Goal: Task Accomplishment & Management: Manage account settings

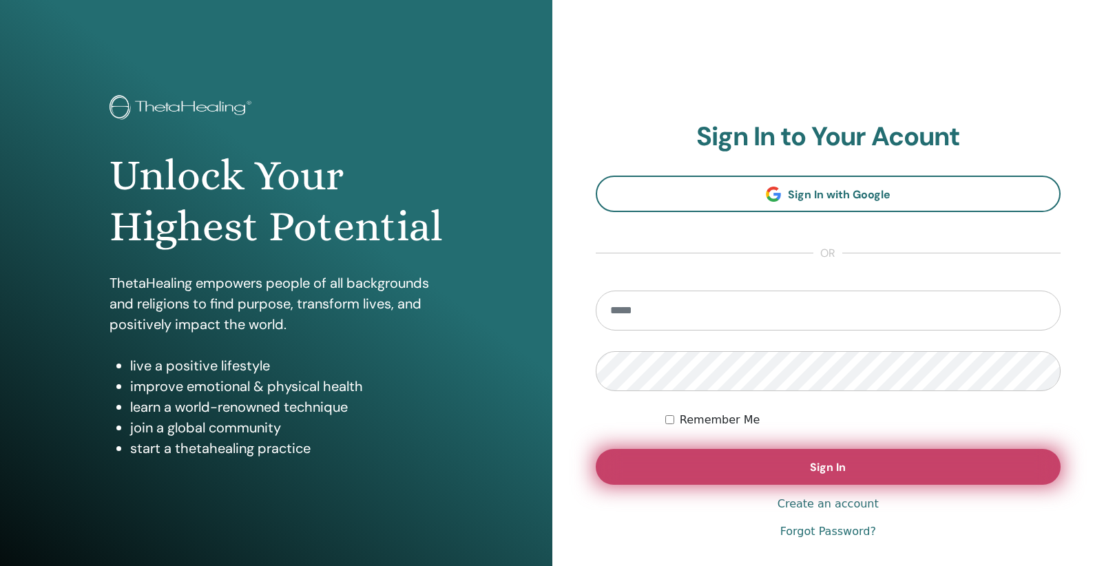
type input "**********"
click at [871, 468] on button "Sign In" at bounding box center [829, 467] width 466 height 36
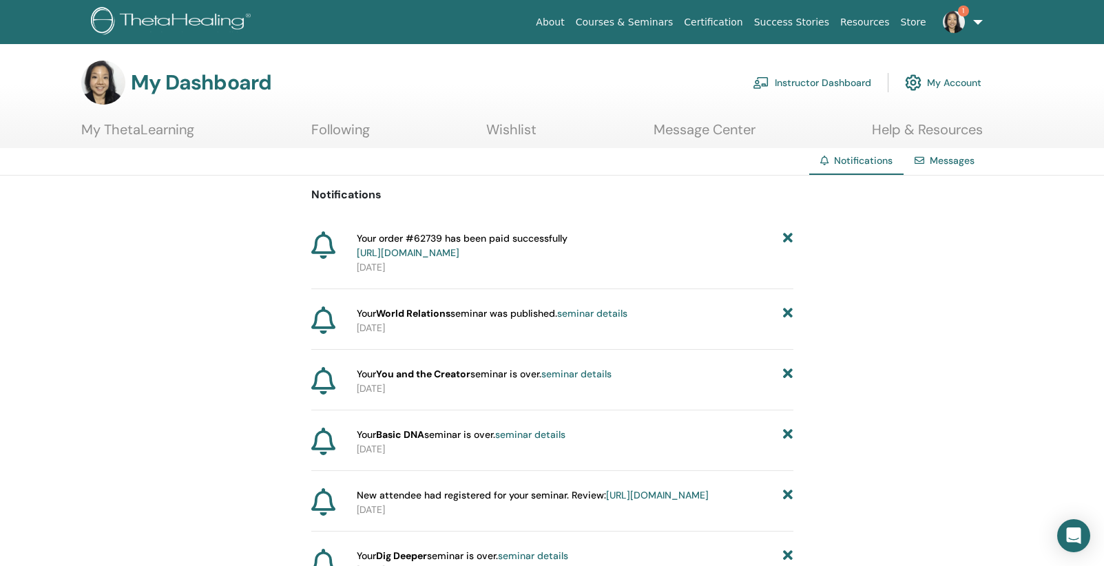
click at [960, 19] on img at bounding box center [954, 22] width 22 height 22
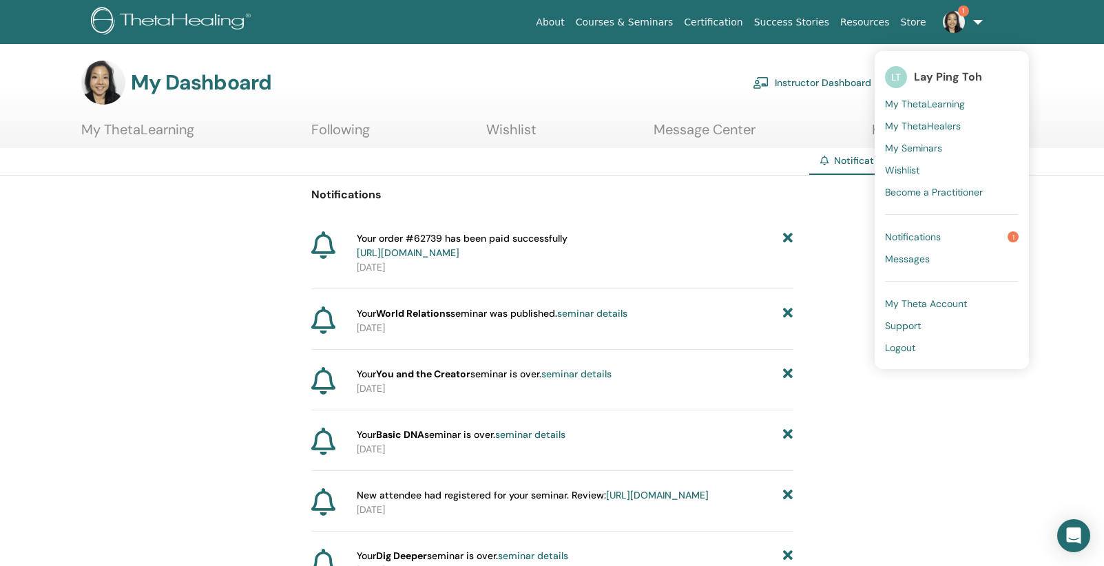
click at [922, 236] on span "Notifications" at bounding box center [913, 237] width 56 height 12
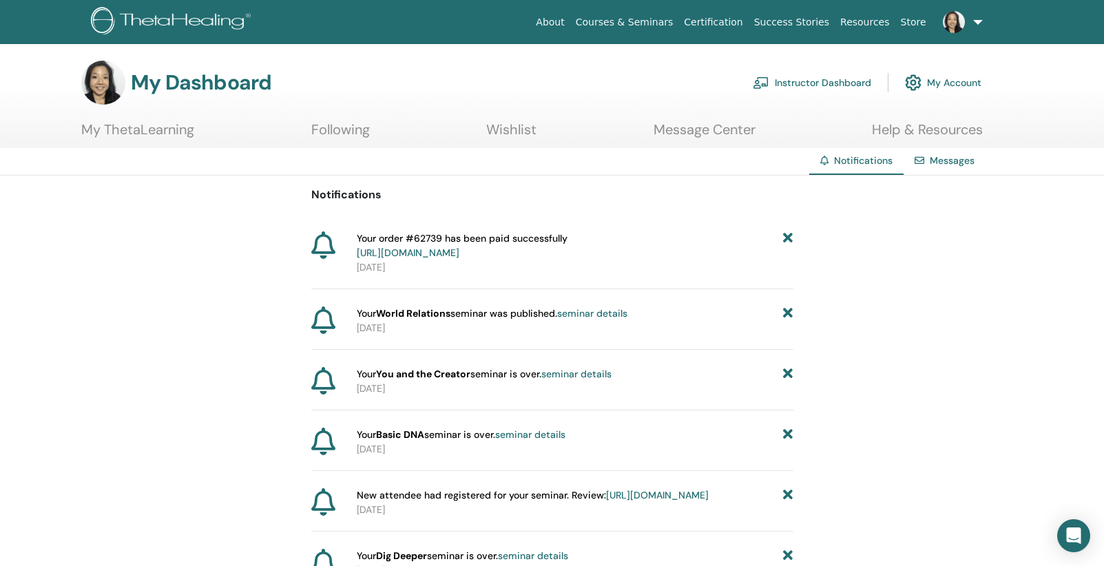
click at [798, 85] on link "Instructor Dashboard" at bounding box center [812, 83] width 118 height 30
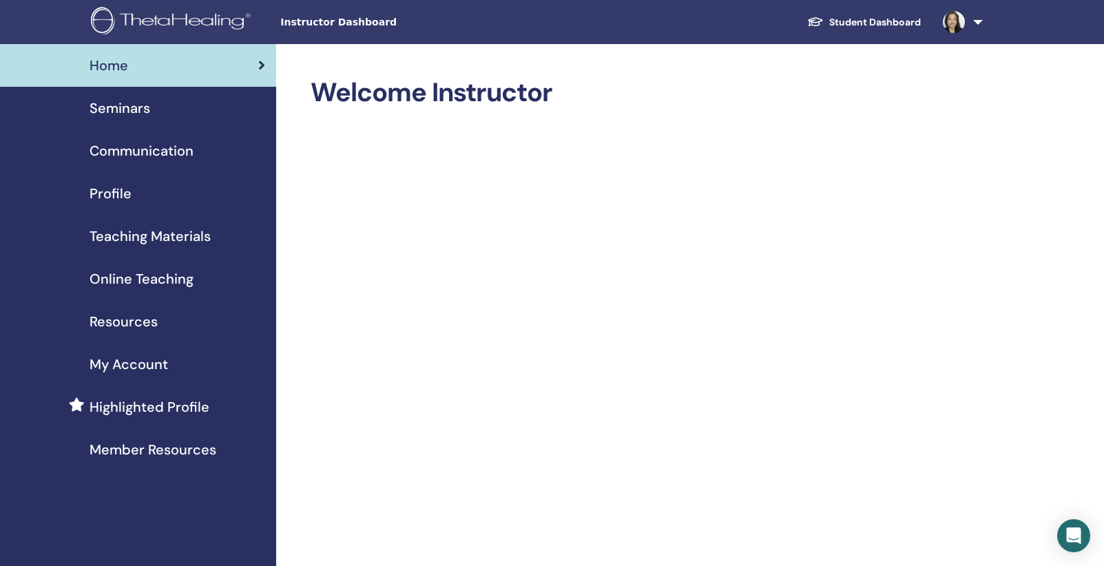
click at [136, 364] on span "My Account" at bounding box center [129, 364] width 79 height 21
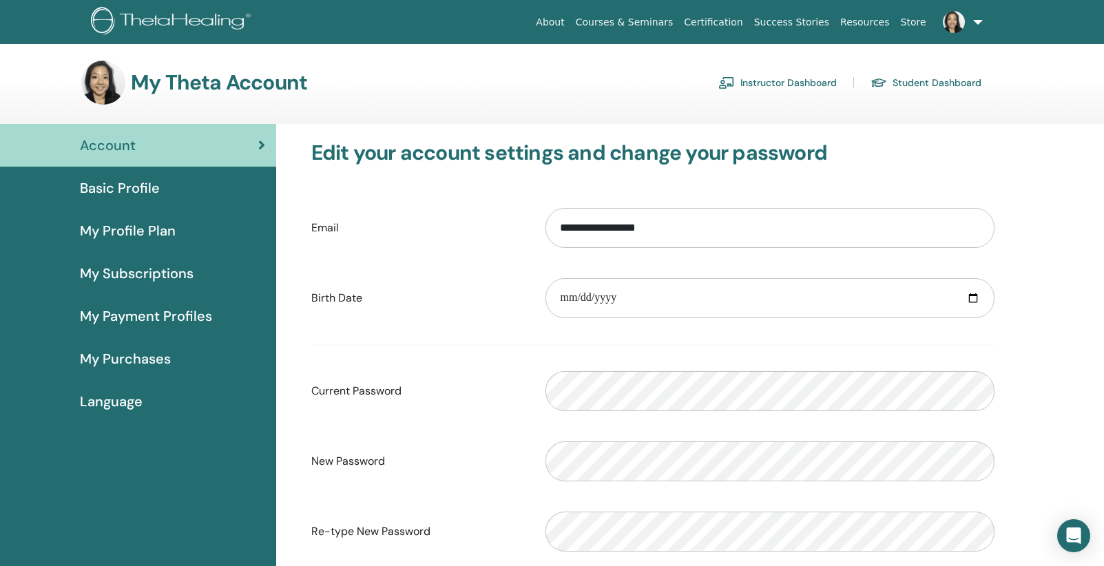
click at [145, 232] on span "My Profile Plan" at bounding box center [128, 230] width 96 height 21
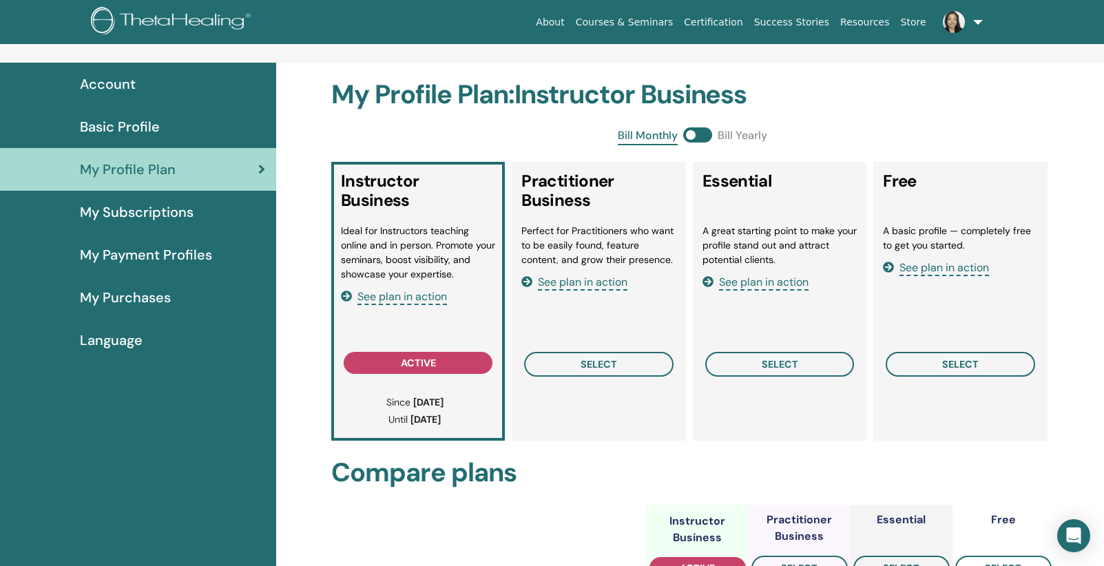
scroll to position [59, 0]
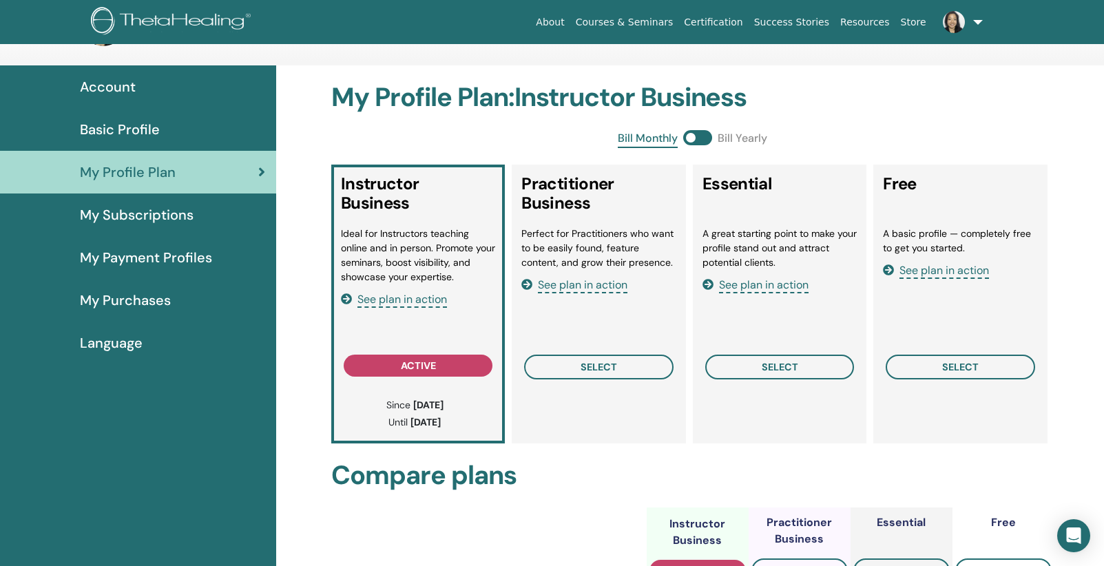
click at [178, 220] on span "My Subscriptions" at bounding box center [137, 215] width 114 height 21
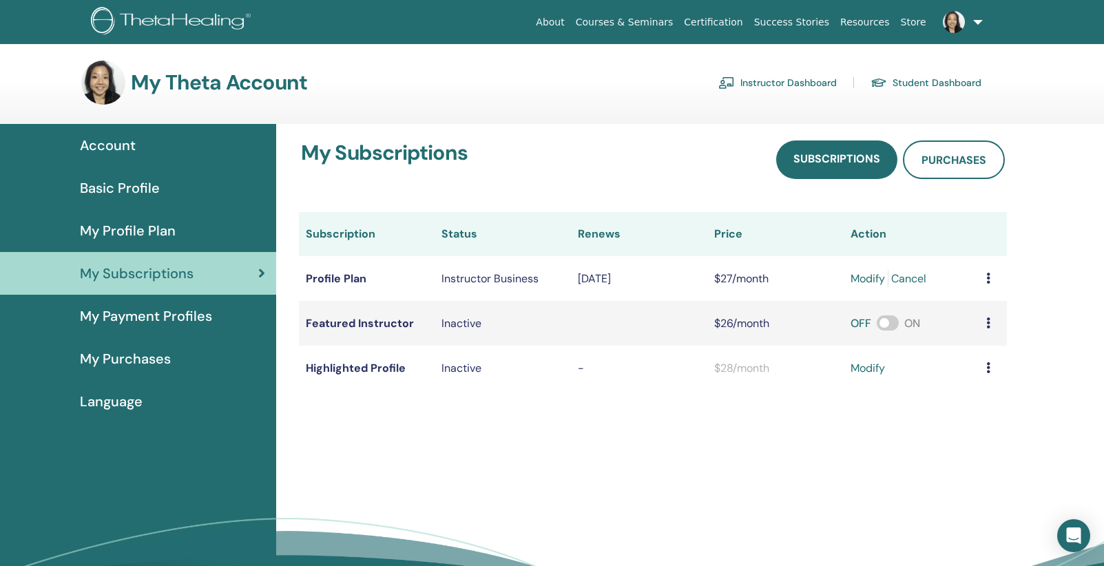
click at [991, 282] on td at bounding box center [994, 278] width 28 height 45
click at [988, 275] on icon at bounding box center [988, 278] width 4 height 11
click at [1055, 242] on div "My Subscriptions Subscriptions Purchases Subscription Status Renews Price Actio…" at bounding box center [690, 390] width 828 height 532
click at [136, 312] on span "My Payment Profiles" at bounding box center [146, 316] width 132 height 21
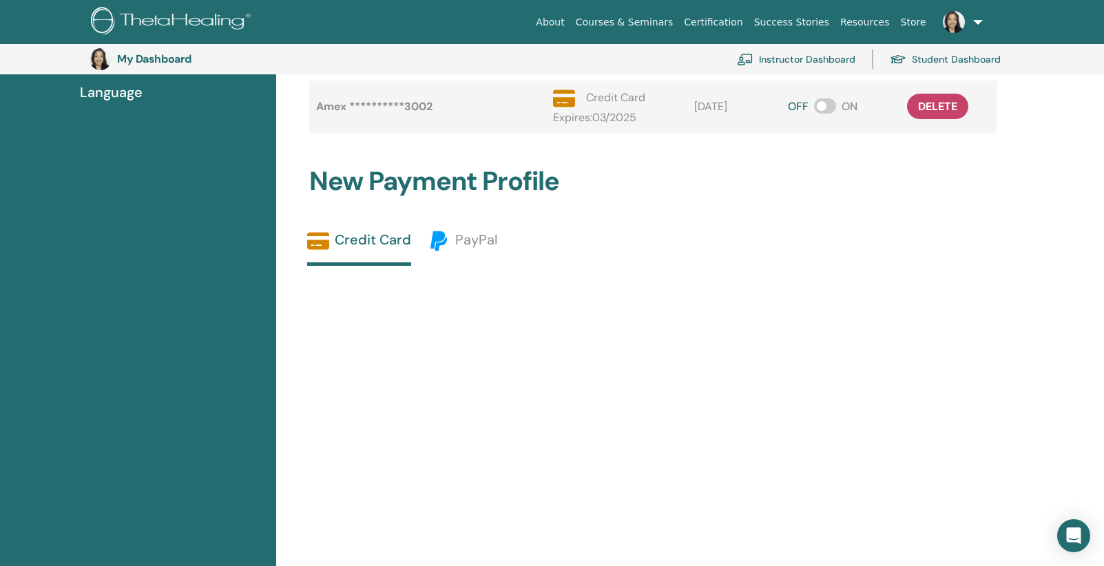
scroll to position [504, 0]
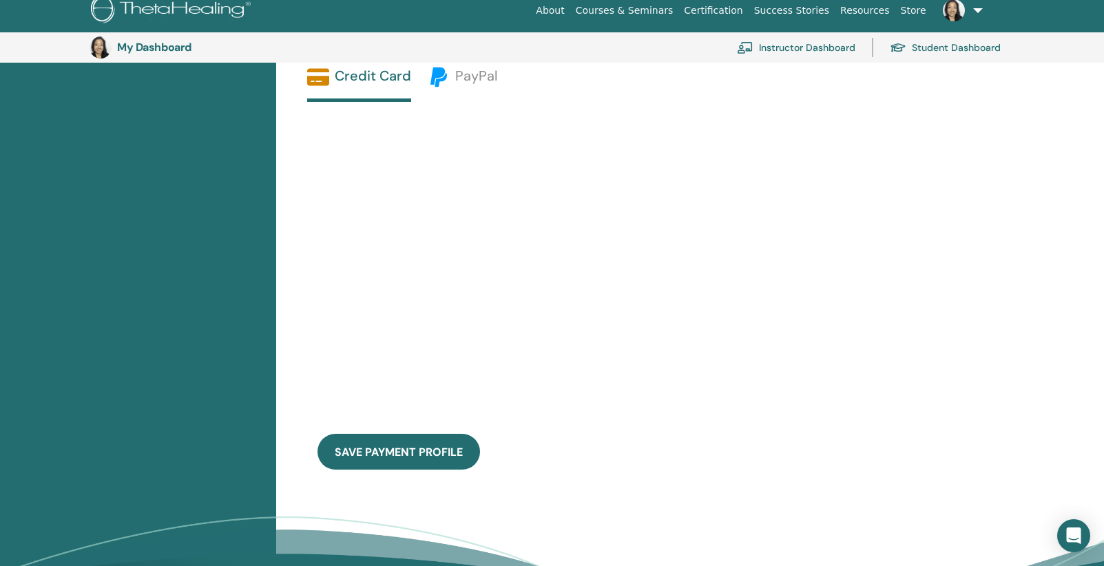
click at [814, 205] on div "save payment profile" at bounding box center [643, 294] width 704 height 384
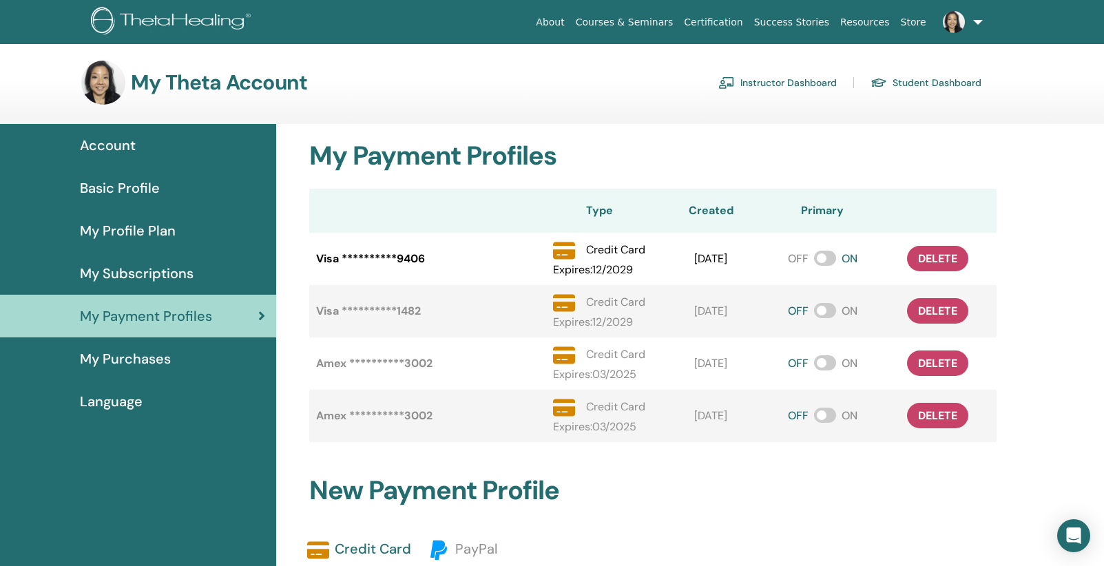
click at [130, 270] on span "My Subscriptions" at bounding box center [137, 273] width 114 height 21
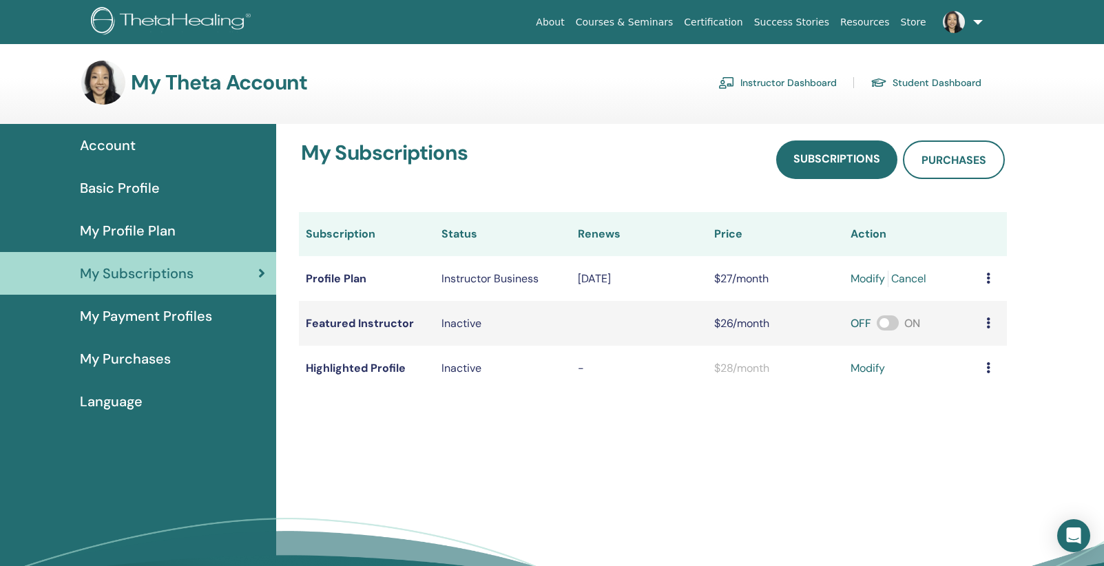
click at [129, 234] on span "My Profile Plan" at bounding box center [128, 230] width 96 height 21
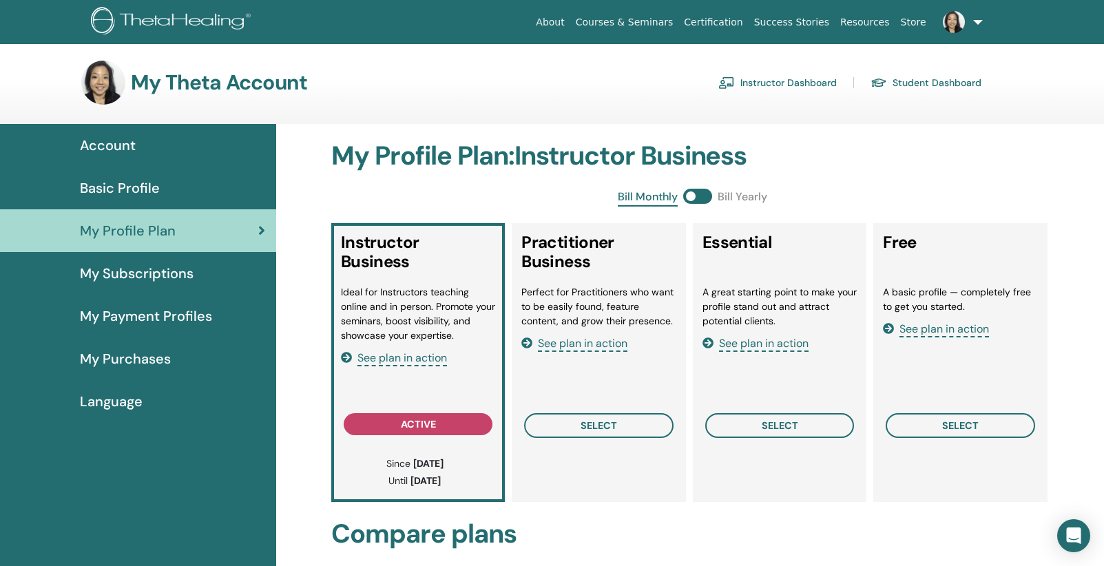
click at [375, 356] on span "See plan in action" at bounding box center [403, 359] width 90 height 16
click at [138, 187] on span "Basic Profile" at bounding box center [120, 188] width 80 height 21
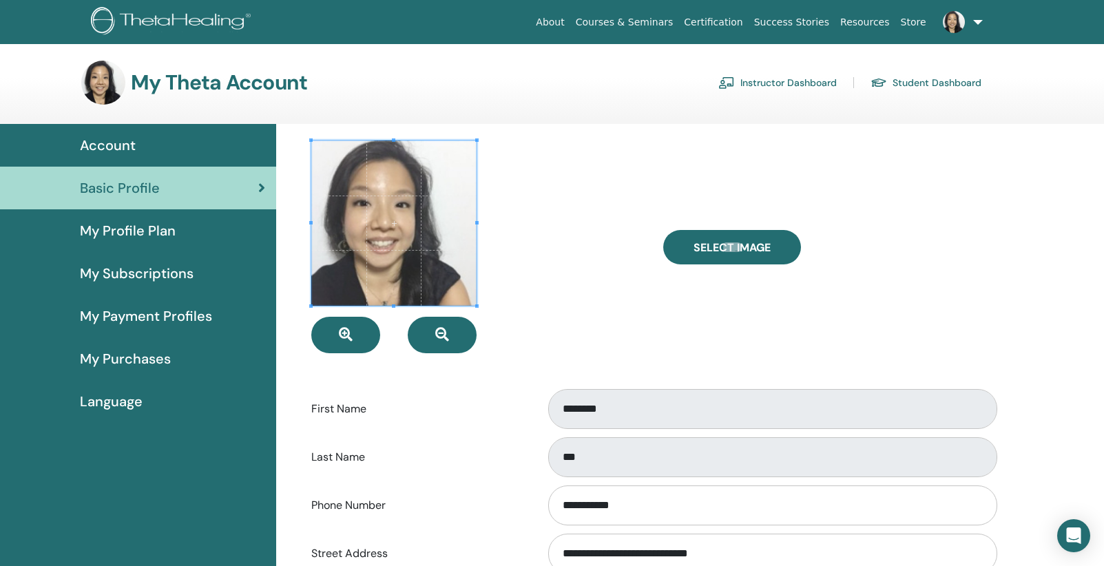
click at [124, 245] on link "My Profile Plan" at bounding box center [138, 230] width 276 height 43
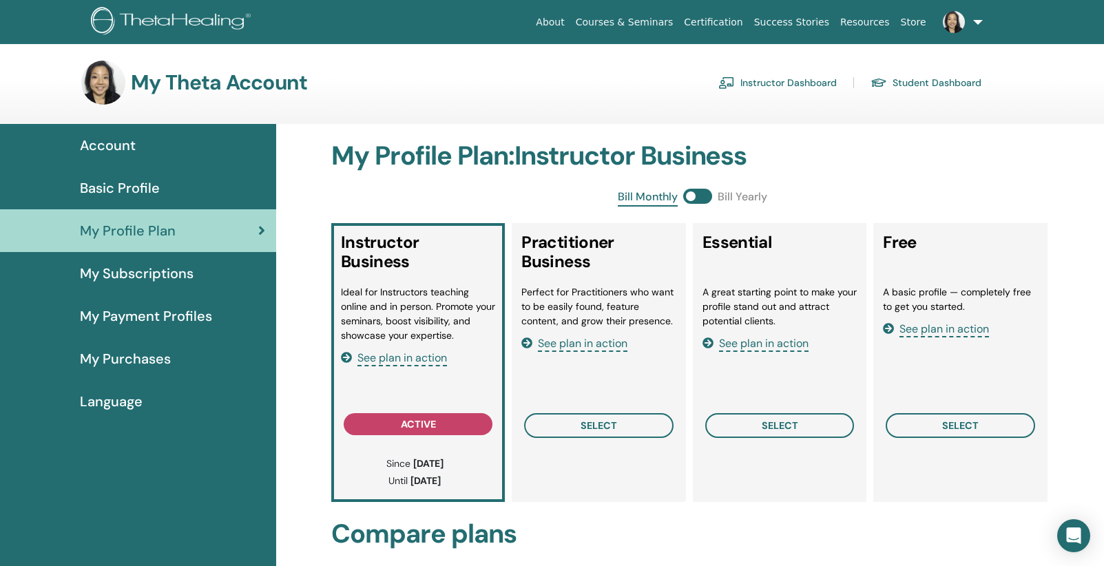
click at [134, 277] on span "My Subscriptions" at bounding box center [137, 273] width 114 height 21
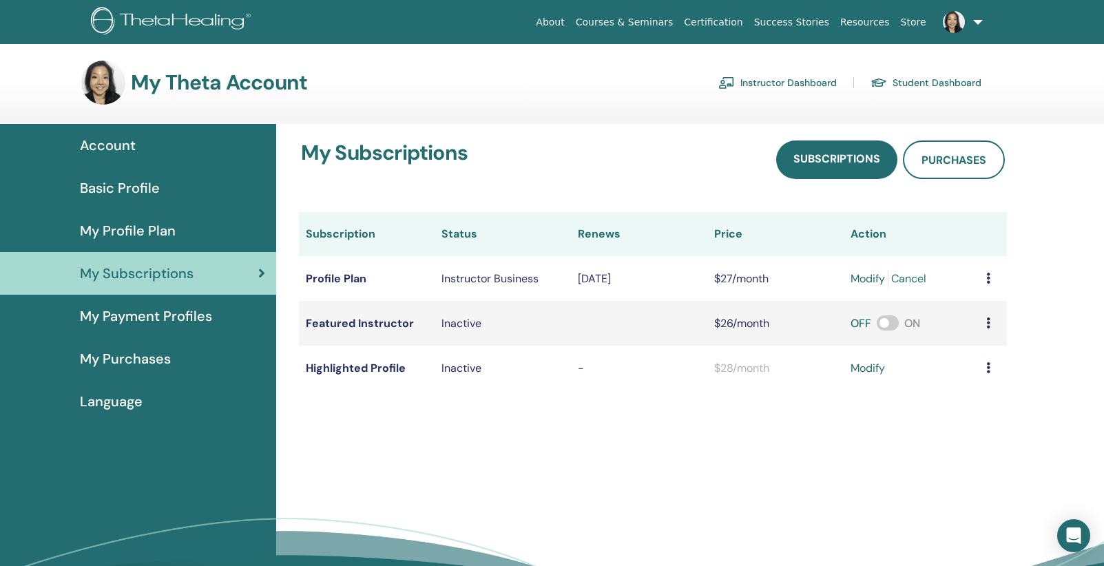
click at [153, 319] on span "My Payment Profiles" at bounding box center [146, 316] width 132 height 21
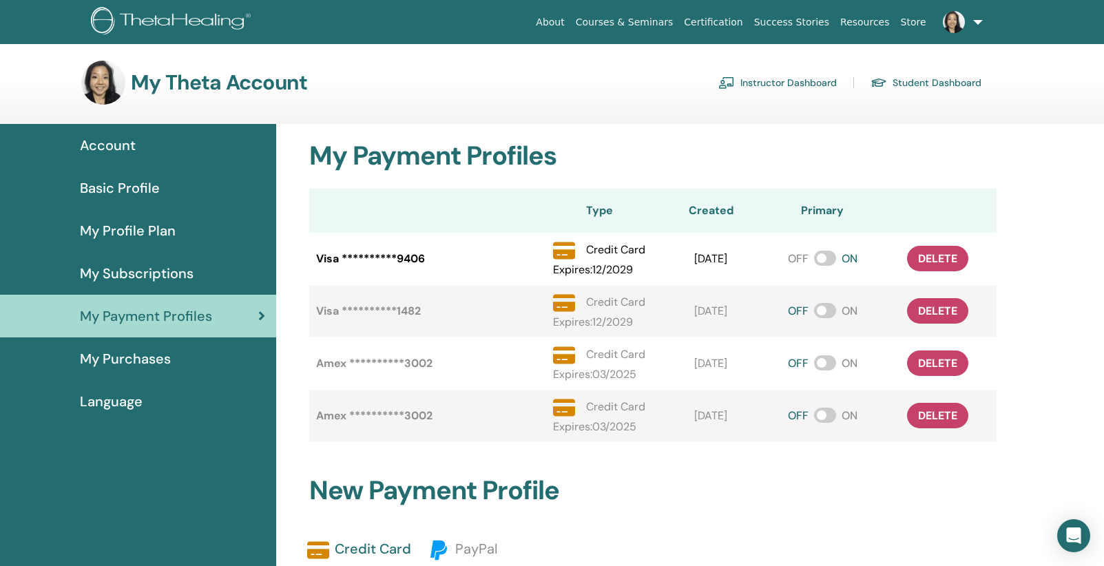
click at [158, 359] on span "My Purchases" at bounding box center [125, 359] width 91 height 21
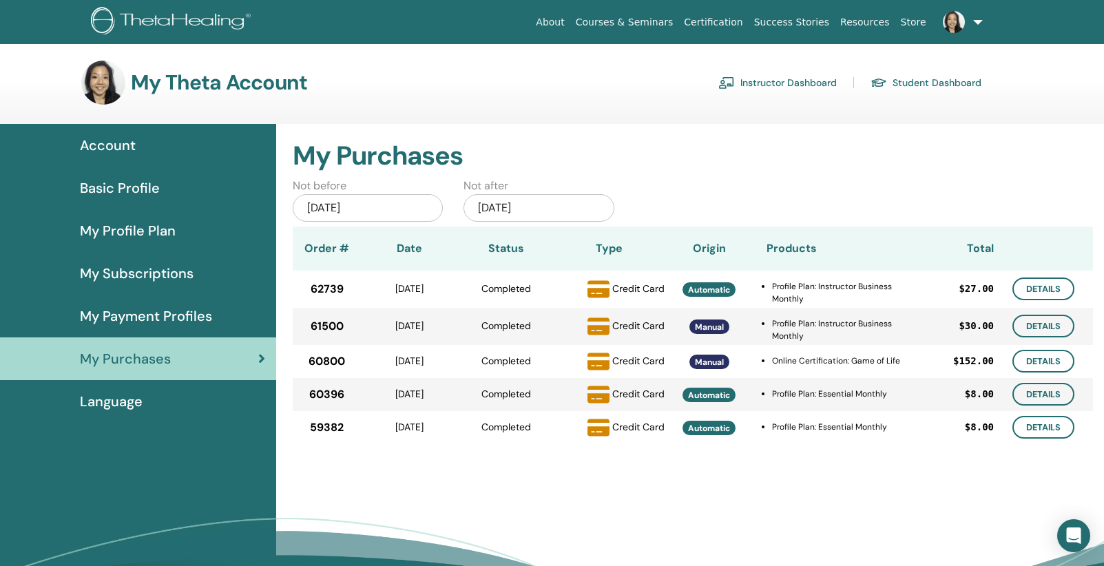
click at [124, 406] on span "Language" at bounding box center [111, 401] width 63 height 21
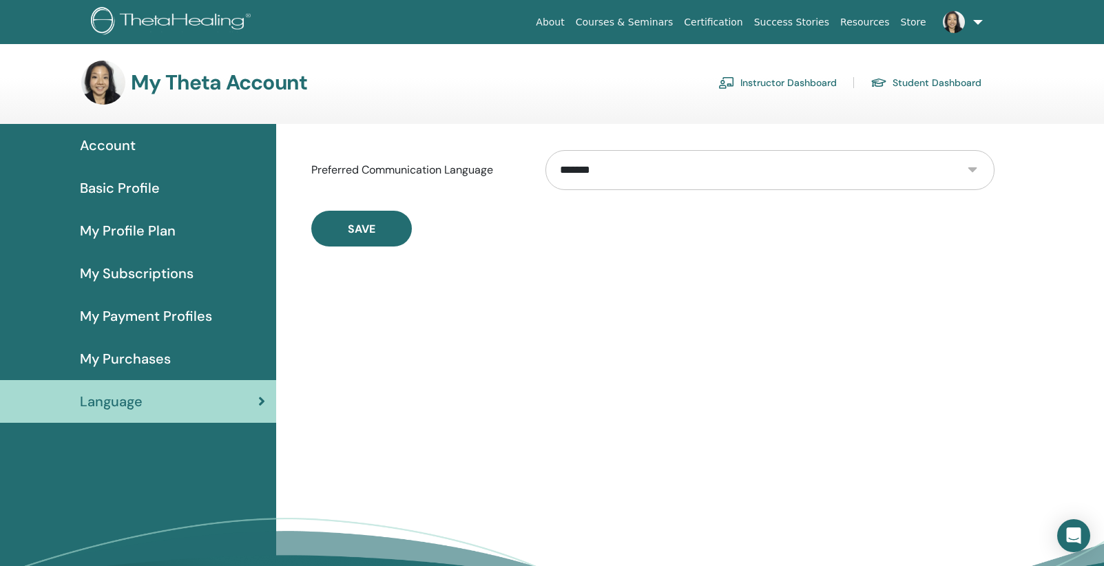
click at [785, 82] on link "Instructor Dashboard" at bounding box center [777, 83] width 118 height 22
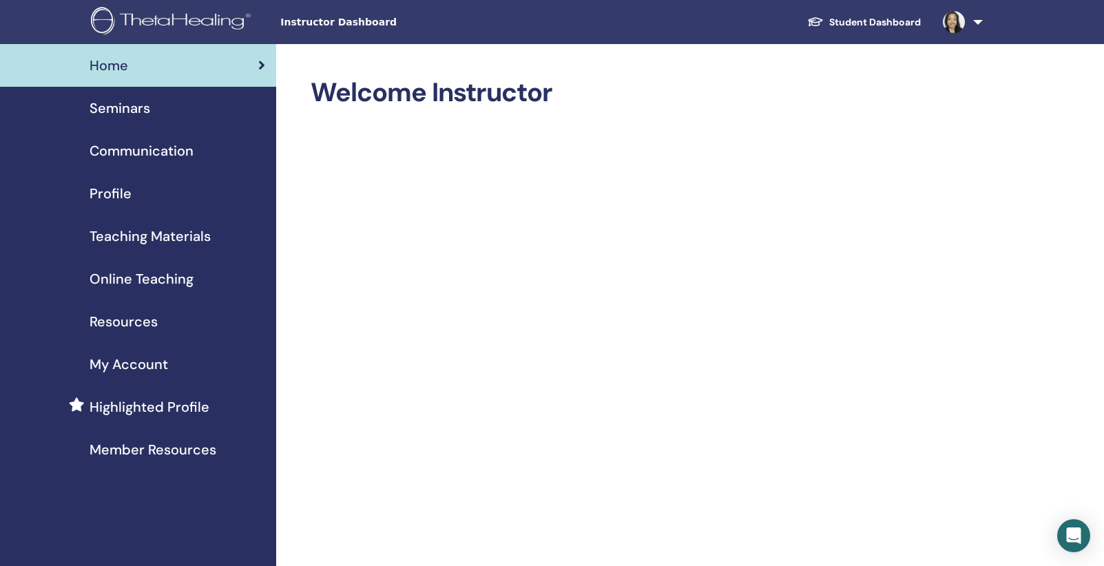
click at [111, 194] on span "Profile" at bounding box center [111, 193] width 42 height 21
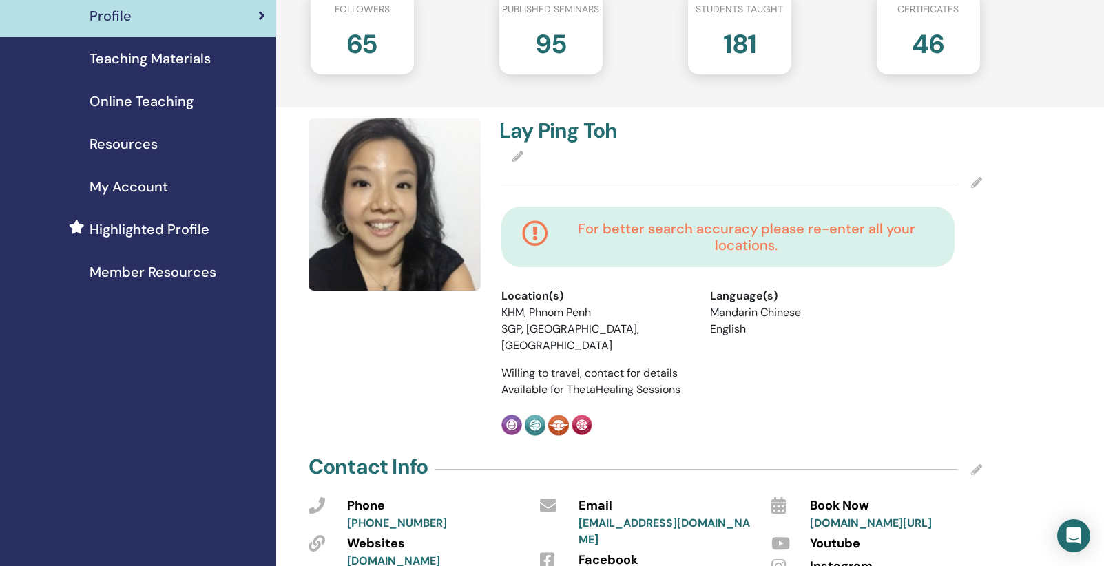
scroll to position [156, 0]
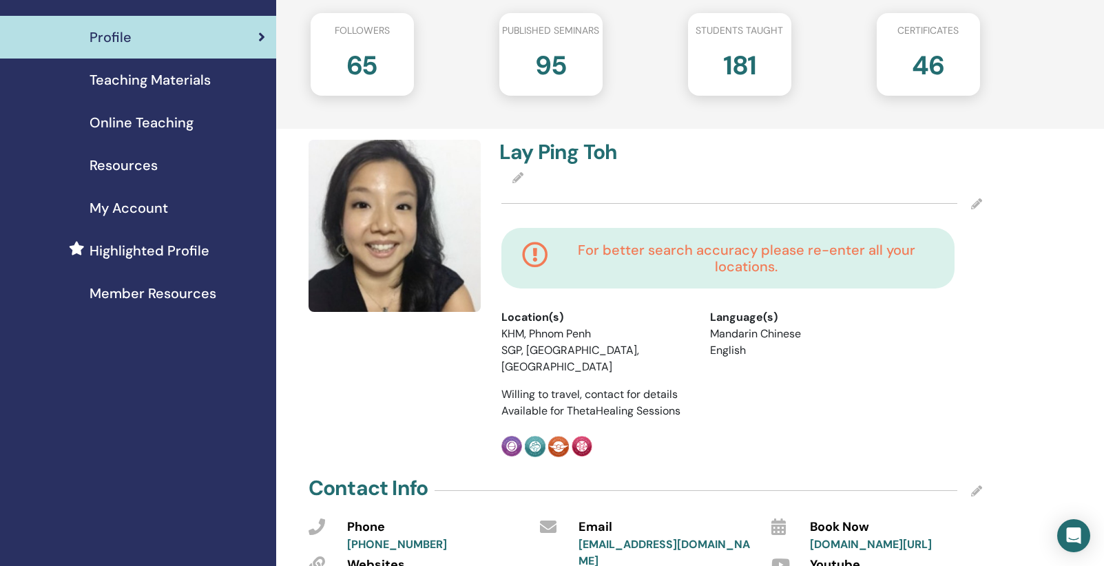
click at [978, 204] on icon at bounding box center [976, 203] width 11 height 11
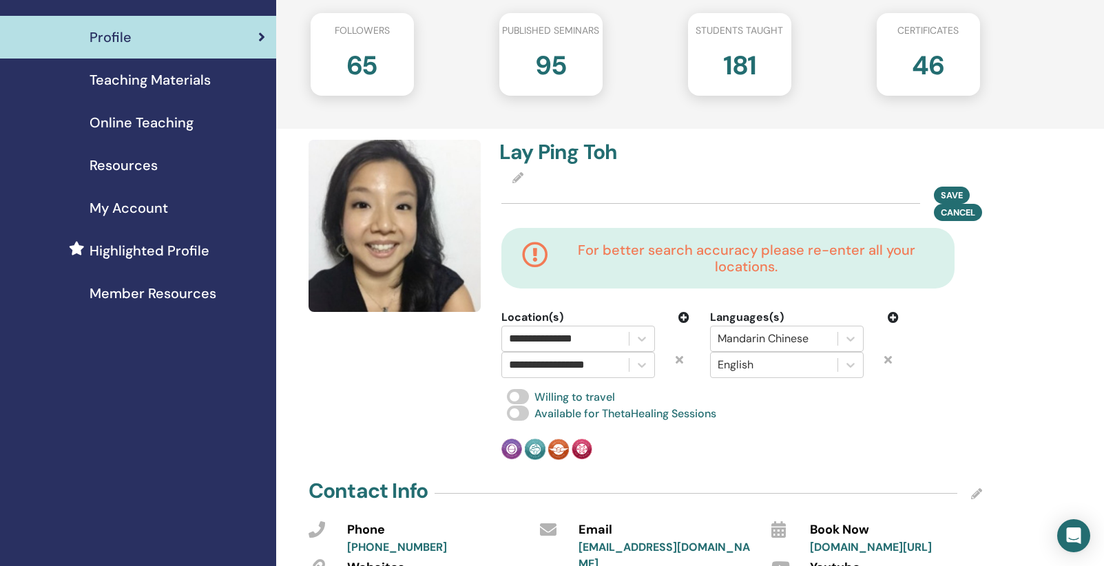
click at [681, 317] on icon at bounding box center [684, 317] width 11 height 11
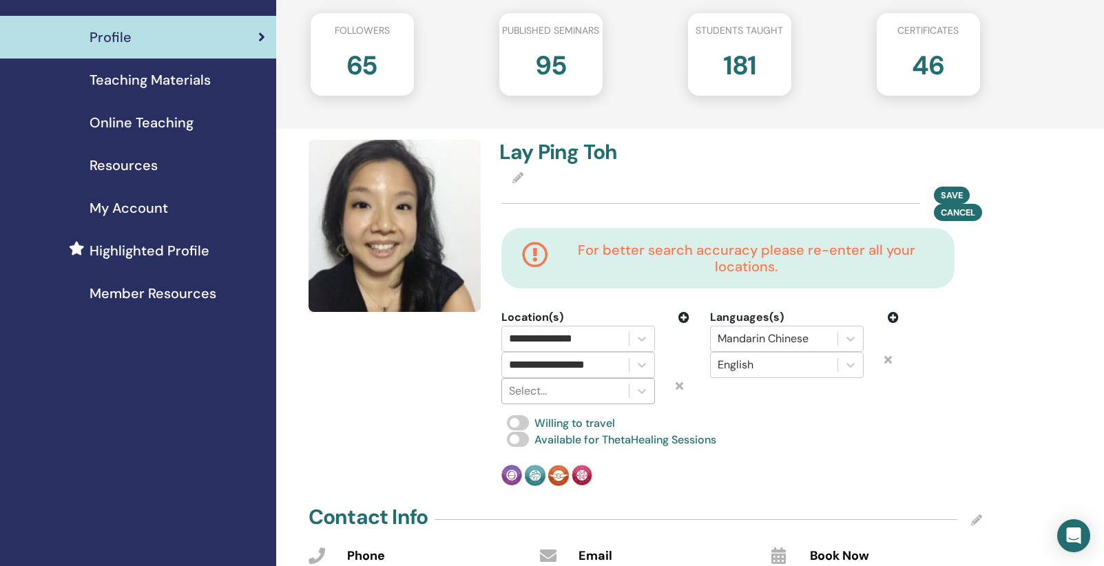
click at [566, 389] on div at bounding box center [565, 391] width 113 height 19
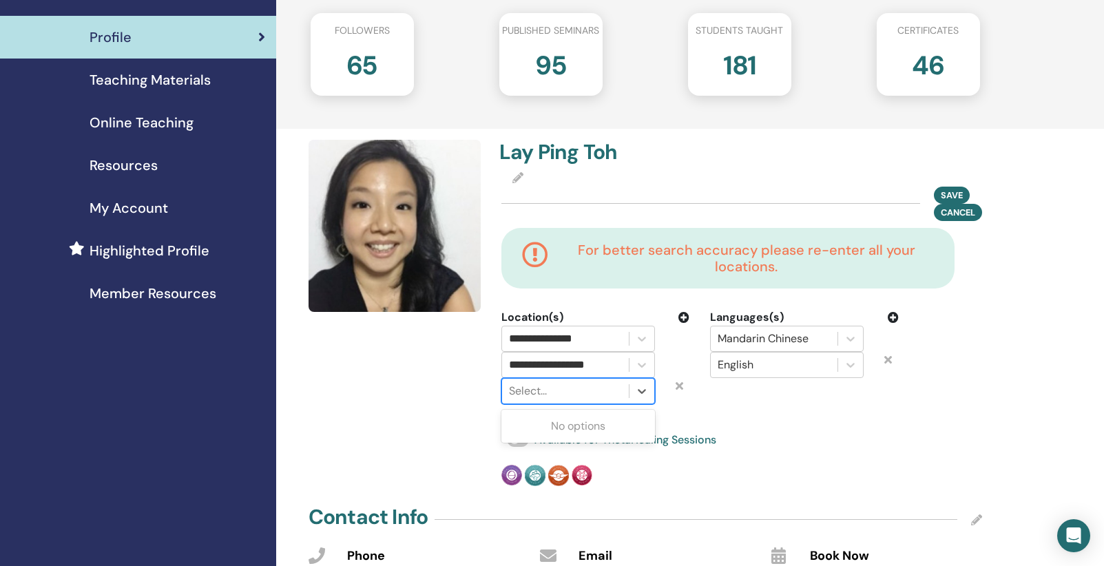
type input "*"
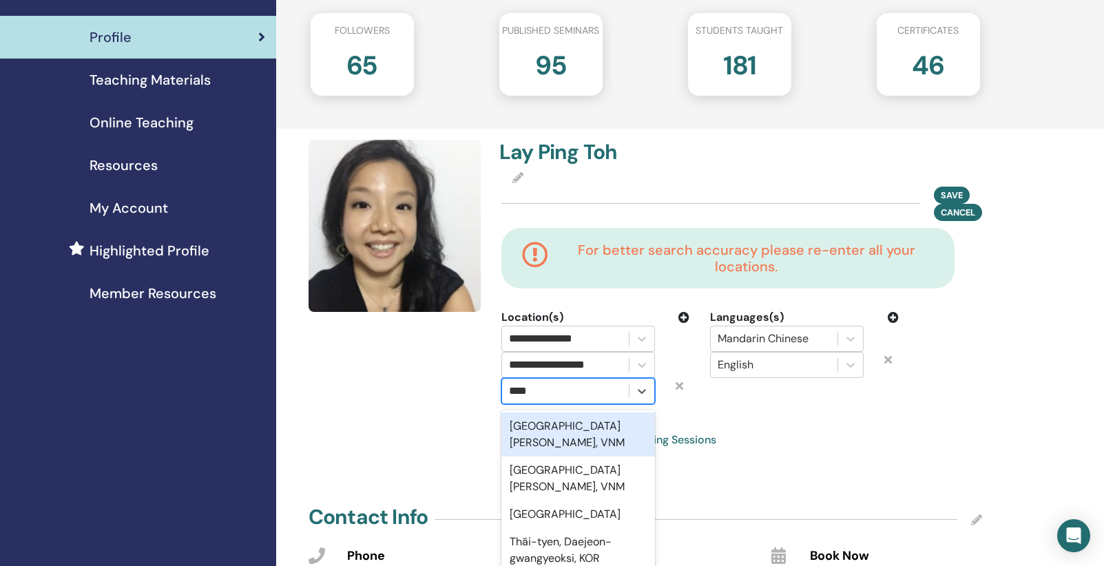
type input "*"
type input "********"
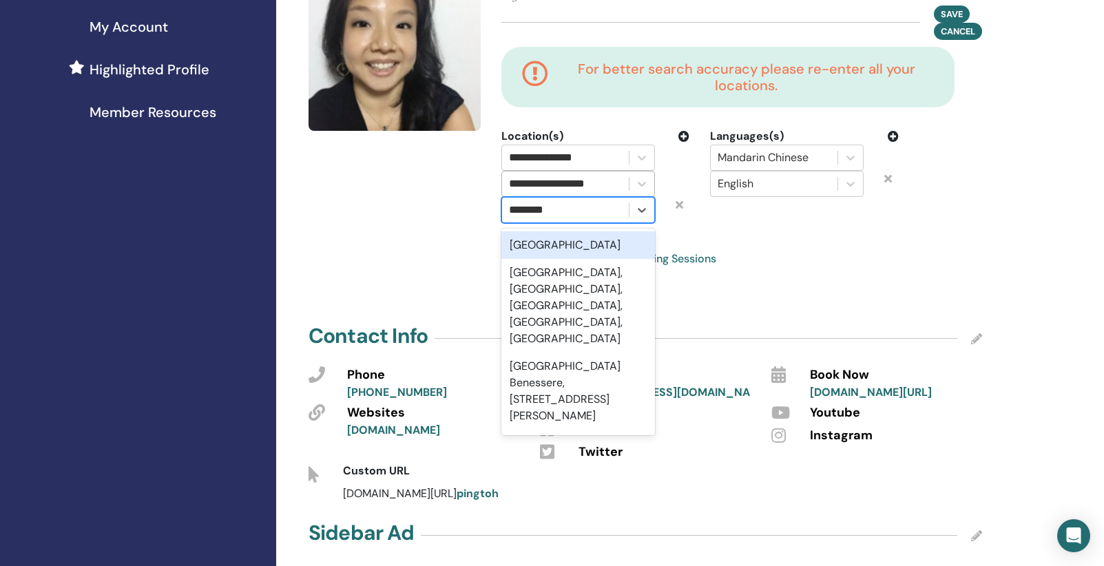
scroll to position [339, 0]
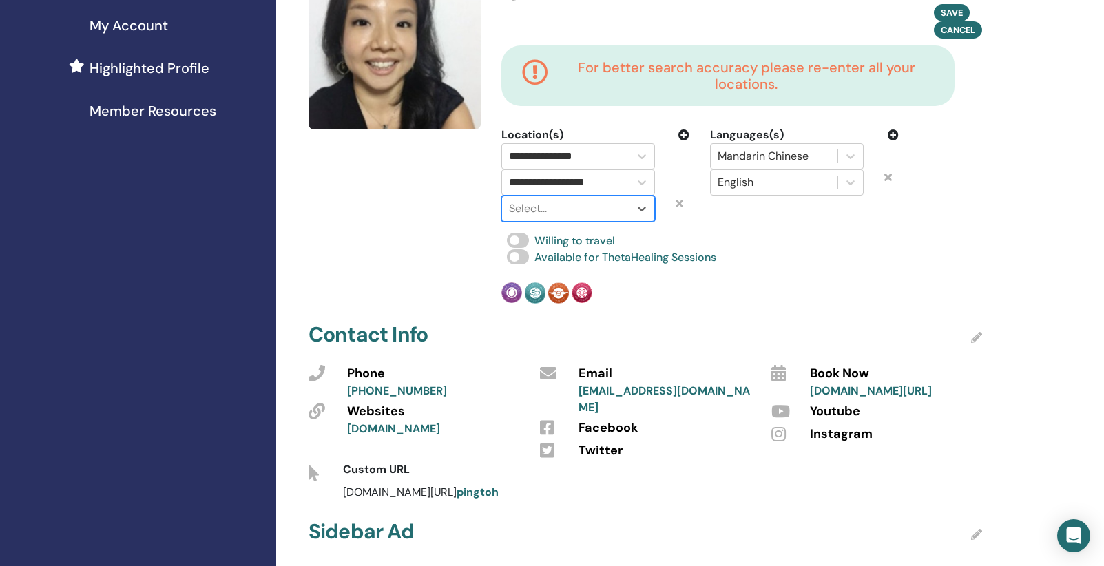
click at [570, 204] on div at bounding box center [565, 208] width 113 height 19
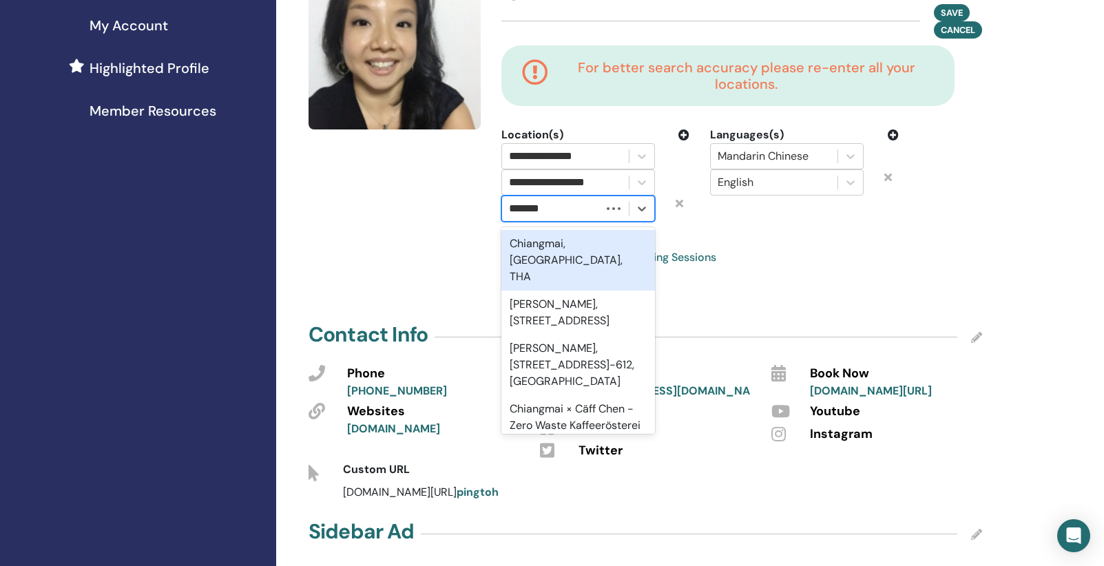
type input "********"
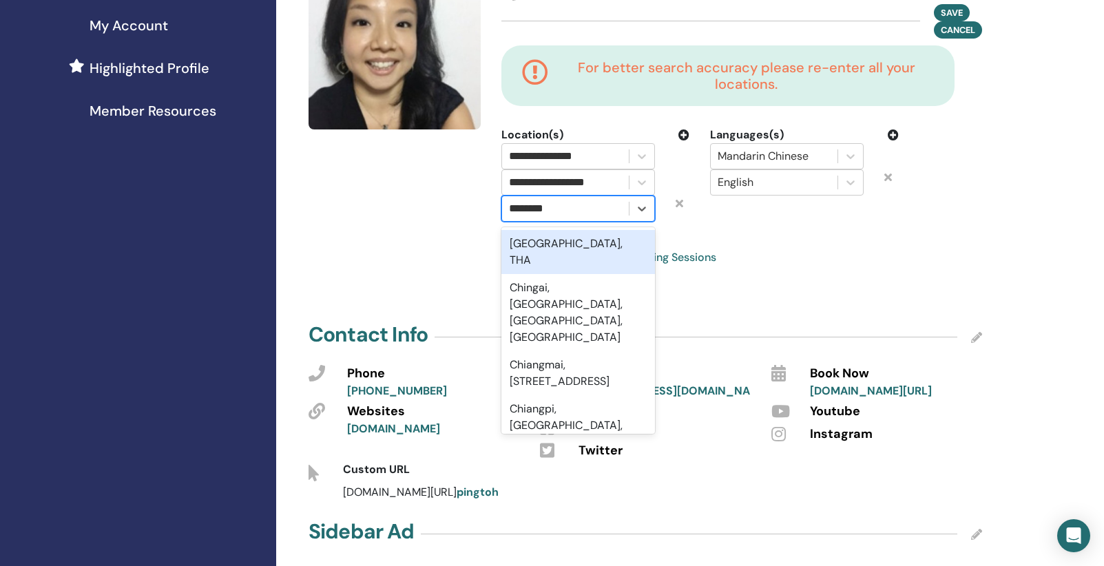
click at [570, 238] on div "Chiang Mai, THA" at bounding box center [578, 252] width 154 height 44
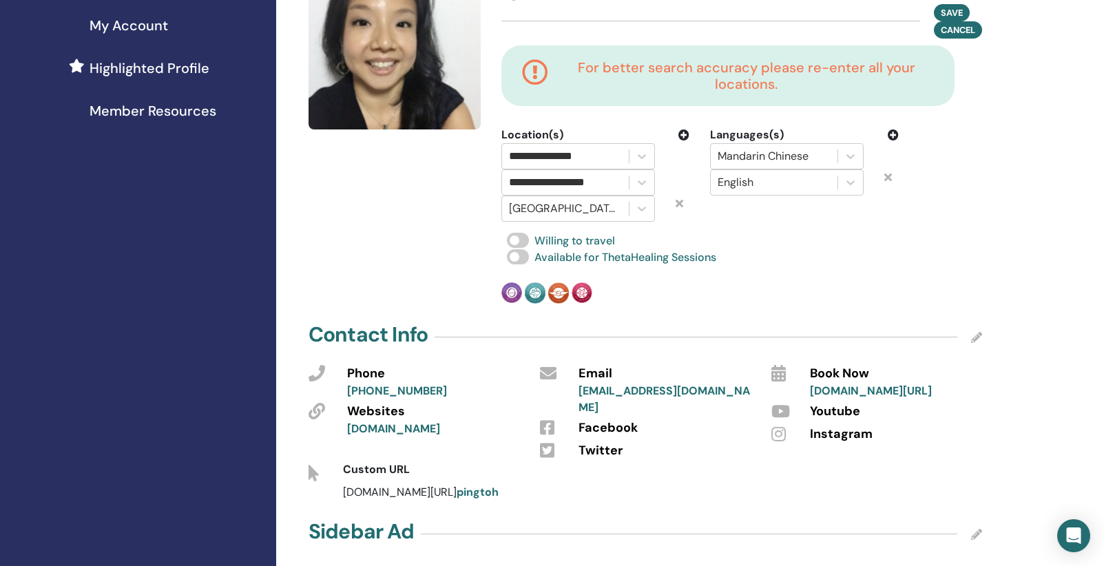
click at [685, 131] on icon at bounding box center [684, 135] width 11 height 11
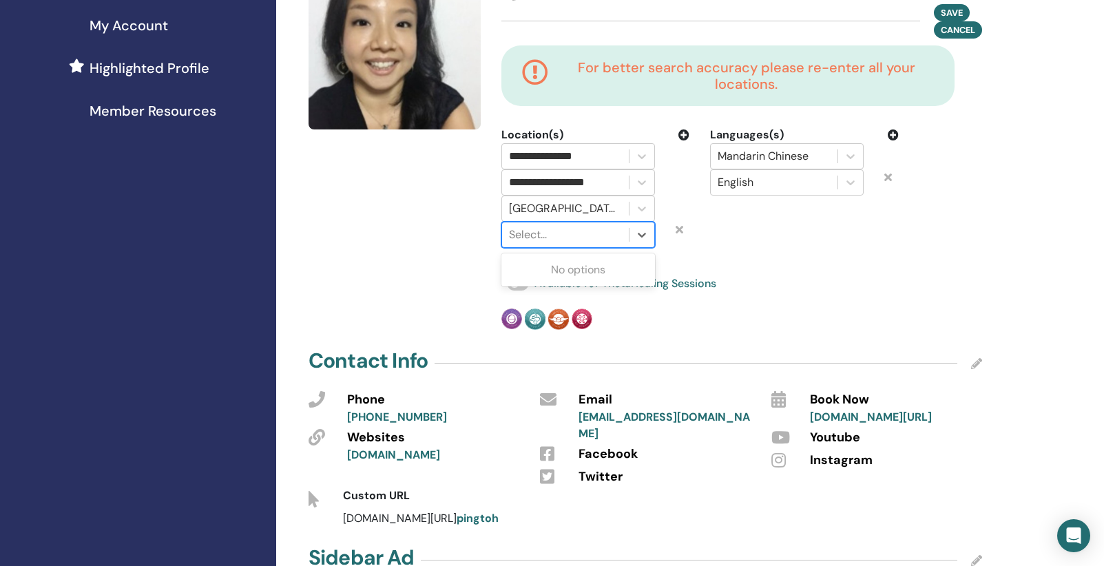
click at [583, 233] on div at bounding box center [565, 234] width 113 height 19
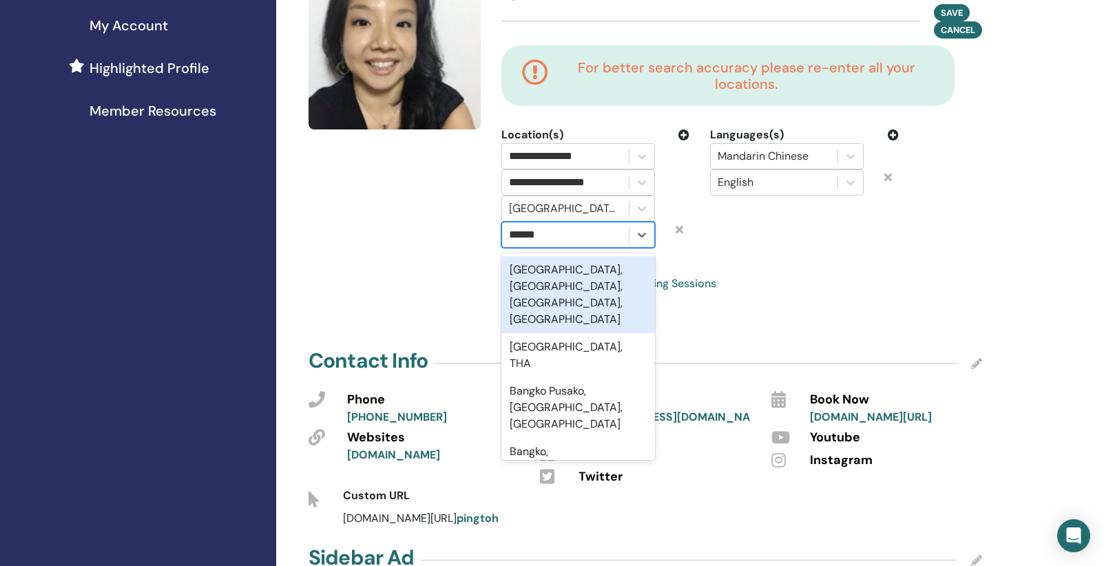
type input "*******"
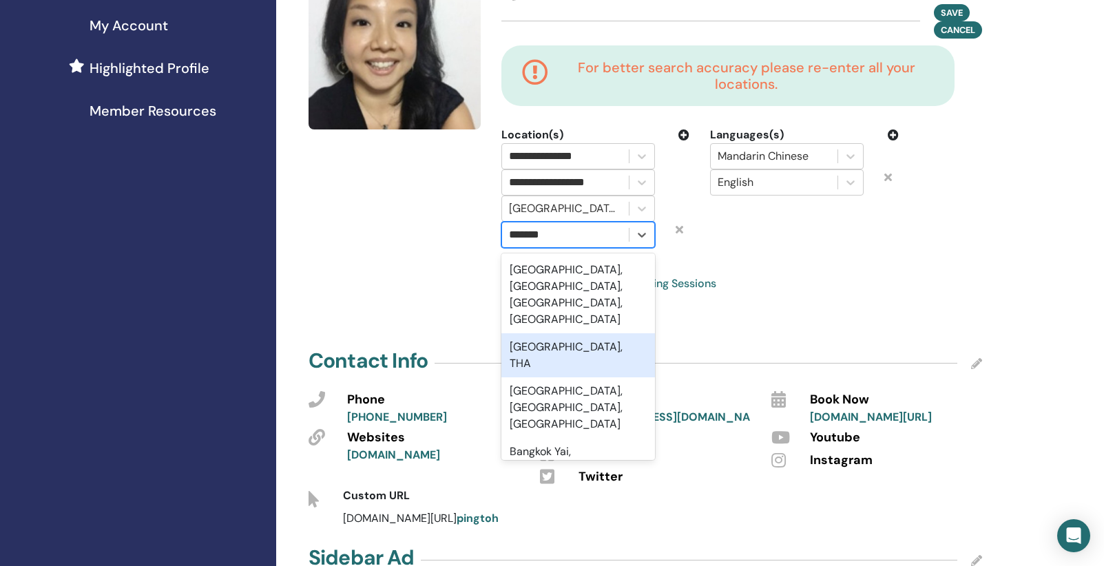
click at [583, 333] on div "Bangkok, THA" at bounding box center [578, 355] width 154 height 44
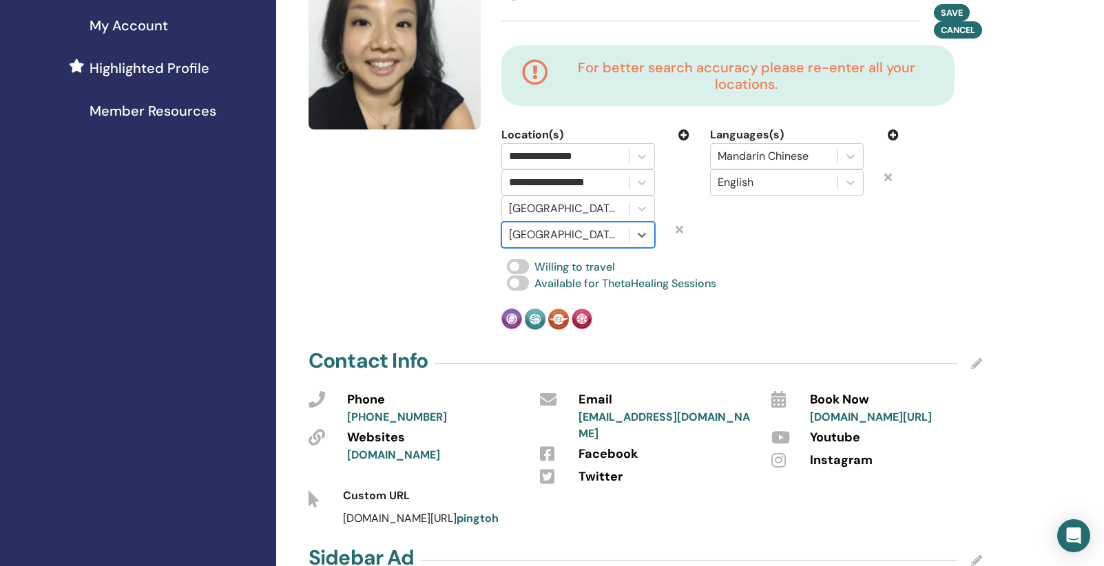
click at [684, 134] on icon at bounding box center [684, 135] width 11 height 11
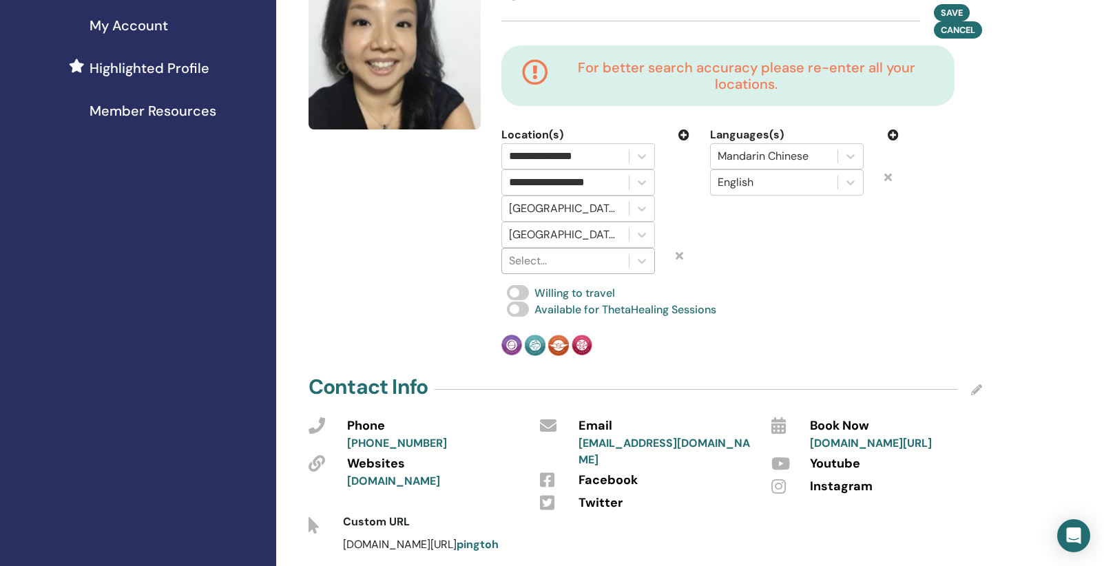
click at [577, 262] on div at bounding box center [565, 260] width 113 height 19
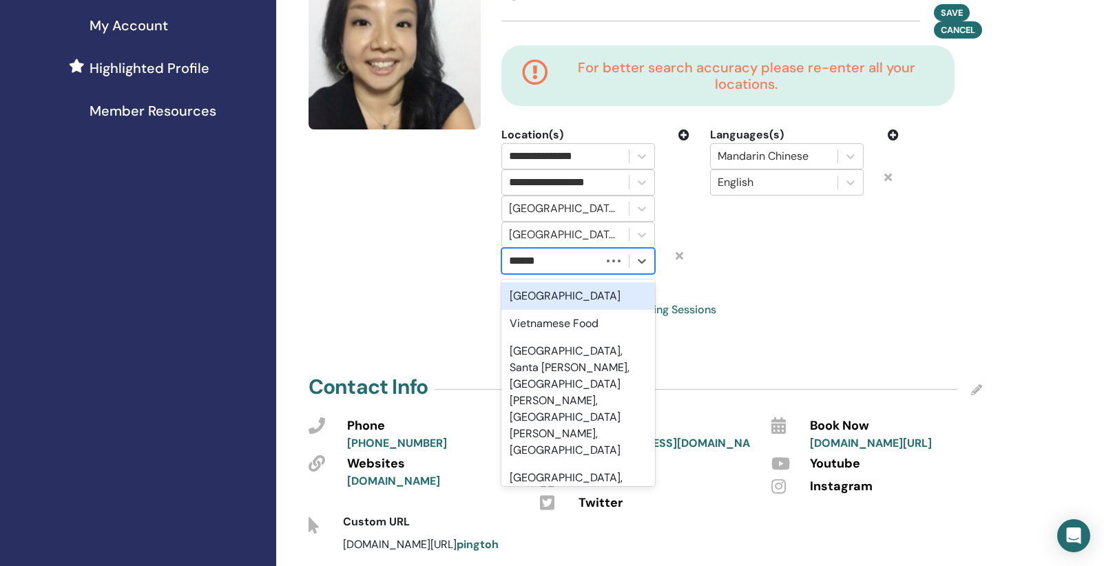
type input "*******"
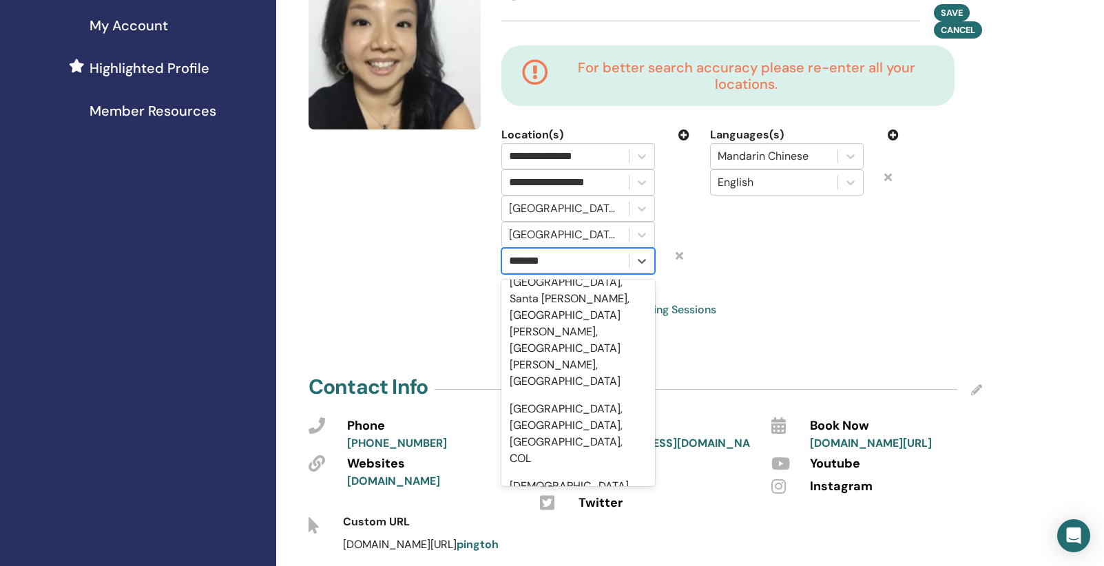
scroll to position [0, 0]
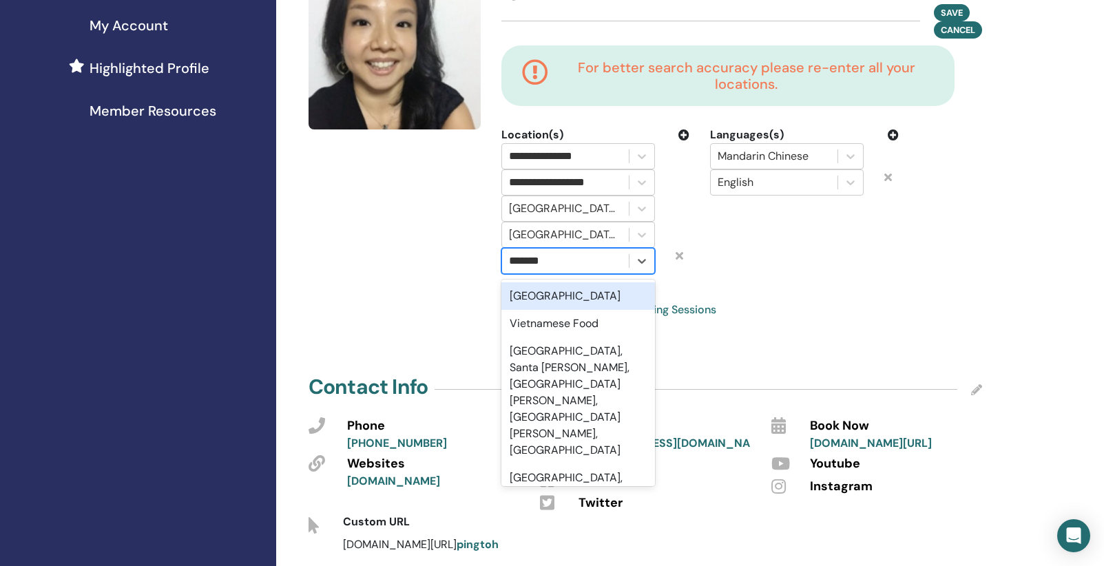
click at [537, 302] on div "Vietnam" at bounding box center [578, 296] width 154 height 28
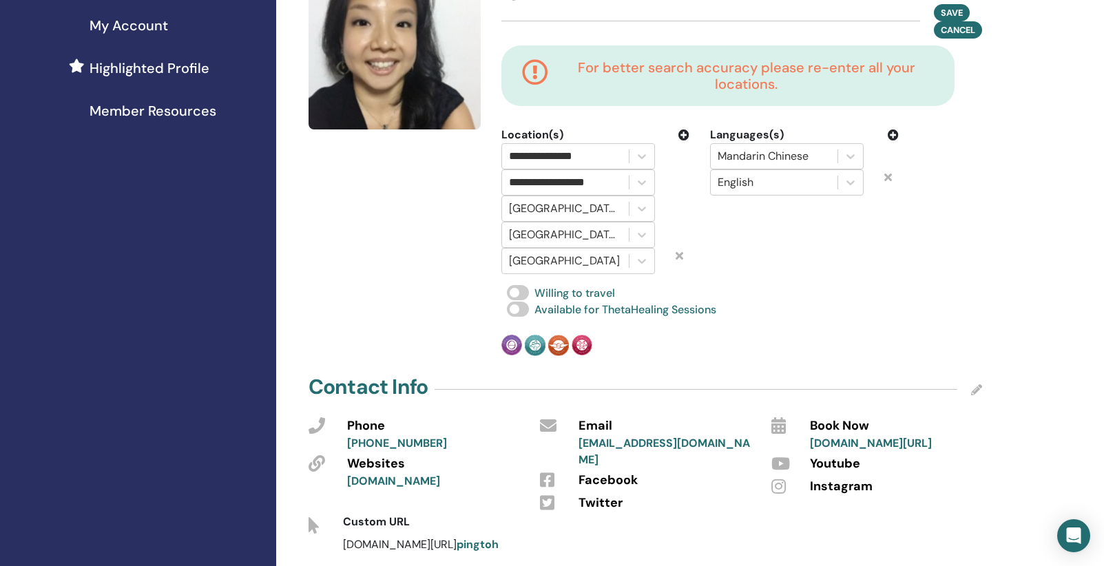
click at [687, 133] on icon at bounding box center [684, 135] width 11 height 11
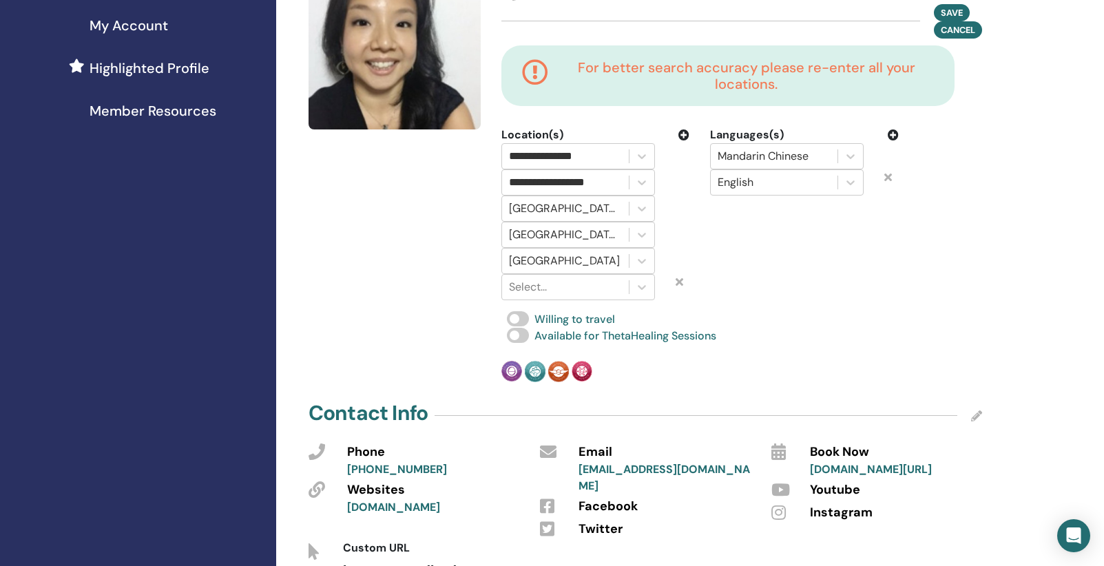
click at [672, 254] on div "Vietnam" at bounding box center [595, 261] width 209 height 26
click at [644, 260] on icon at bounding box center [642, 261] width 8 height 5
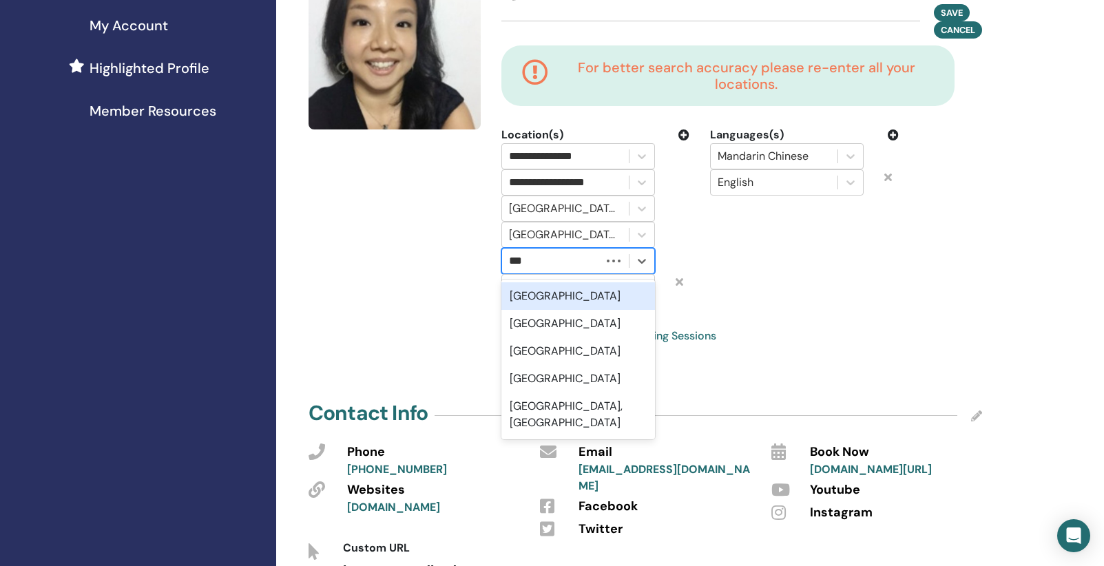
type input "****"
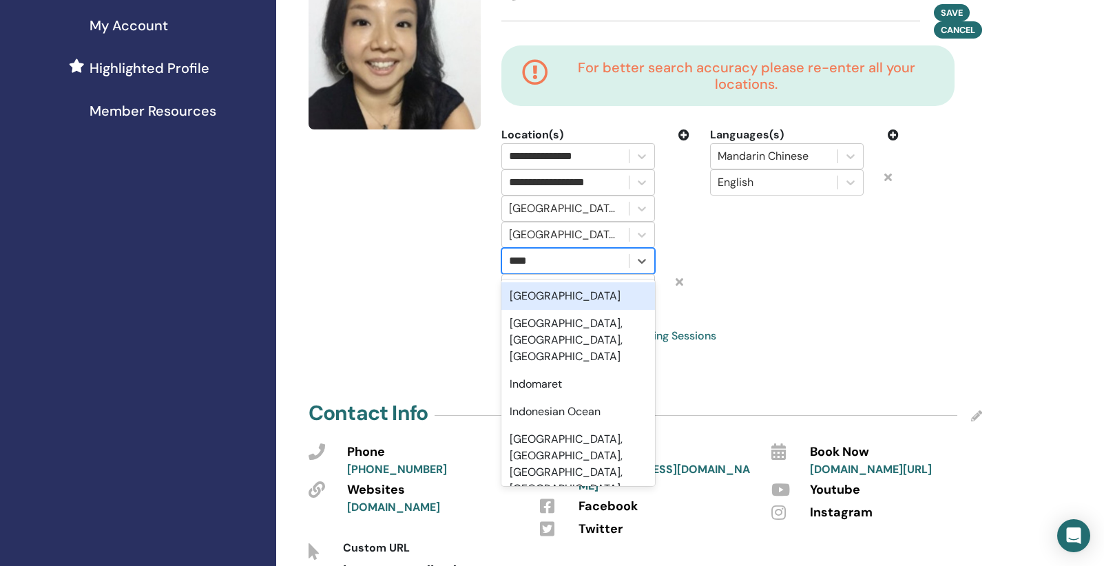
click at [571, 294] on div "Indonesia" at bounding box center [578, 296] width 154 height 28
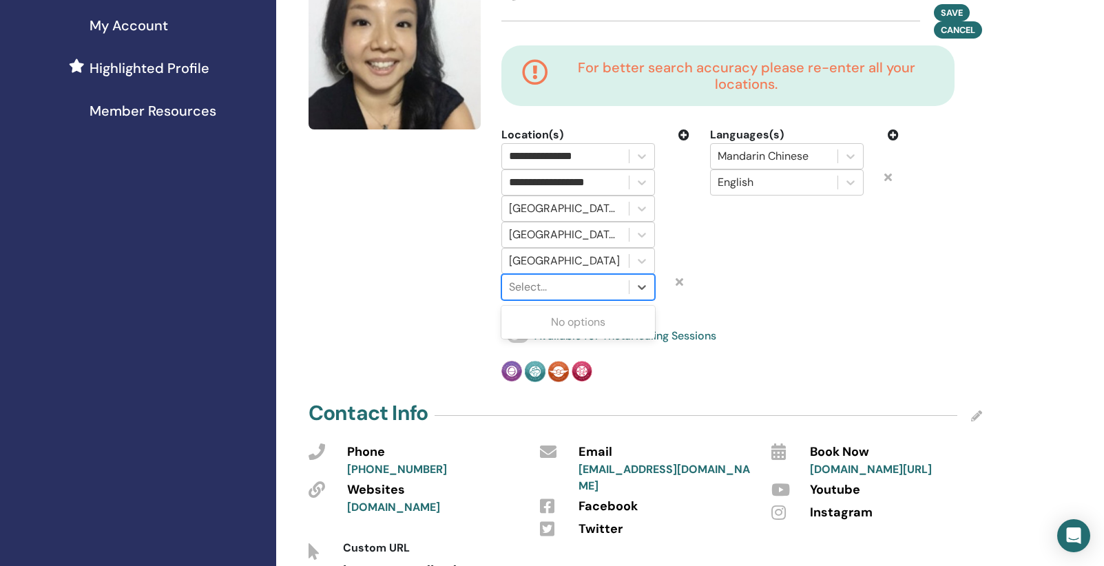
click at [597, 290] on div at bounding box center [565, 287] width 113 height 19
type input "********"
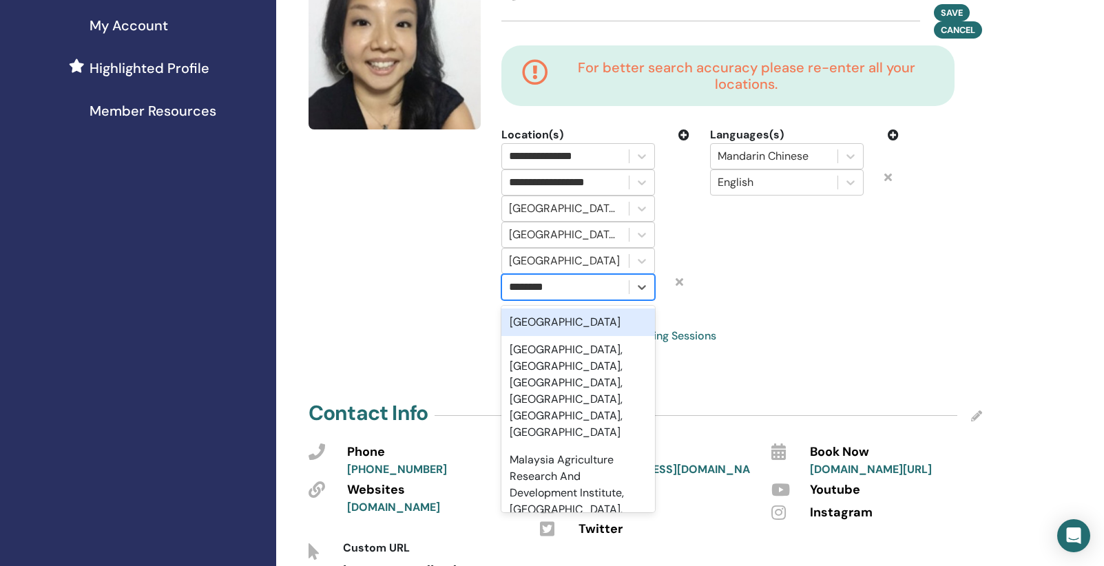
click at [579, 323] on div "Malaysia" at bounding box center [578, 323] width 154 height 28
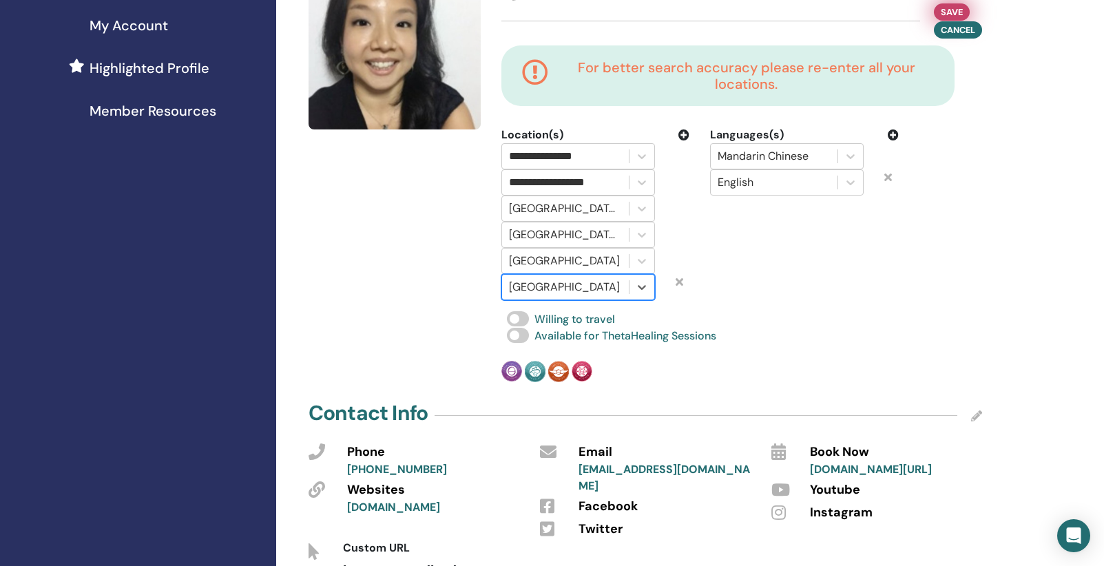
click at [949, 8] on span "Save" at bounding box center [952, 12] width 22 height 14
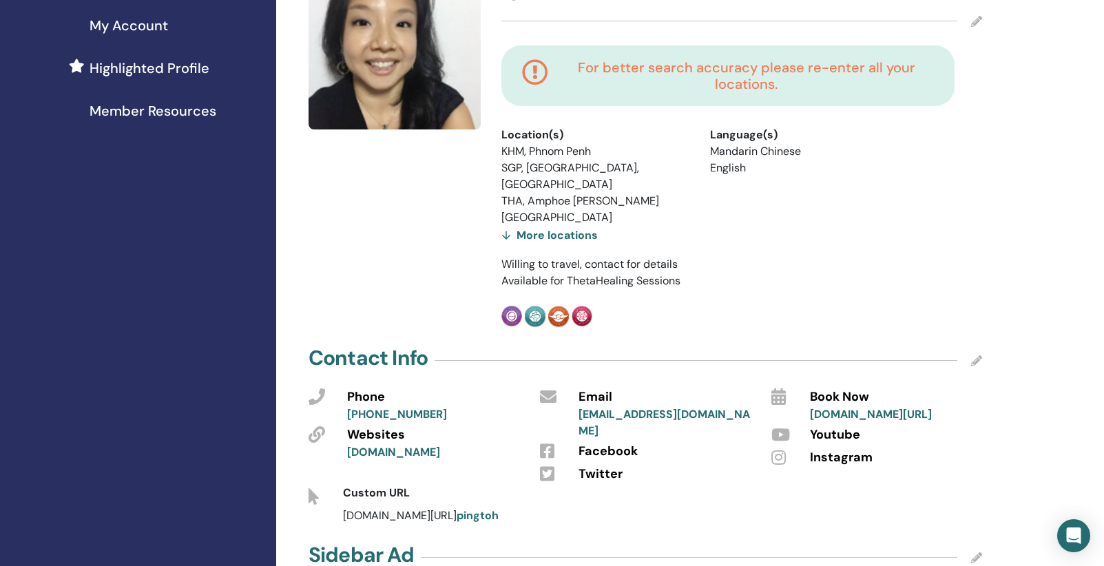
click at [570, 226] on div "More locations" at bounding box center [549, 235] width 96 height 19
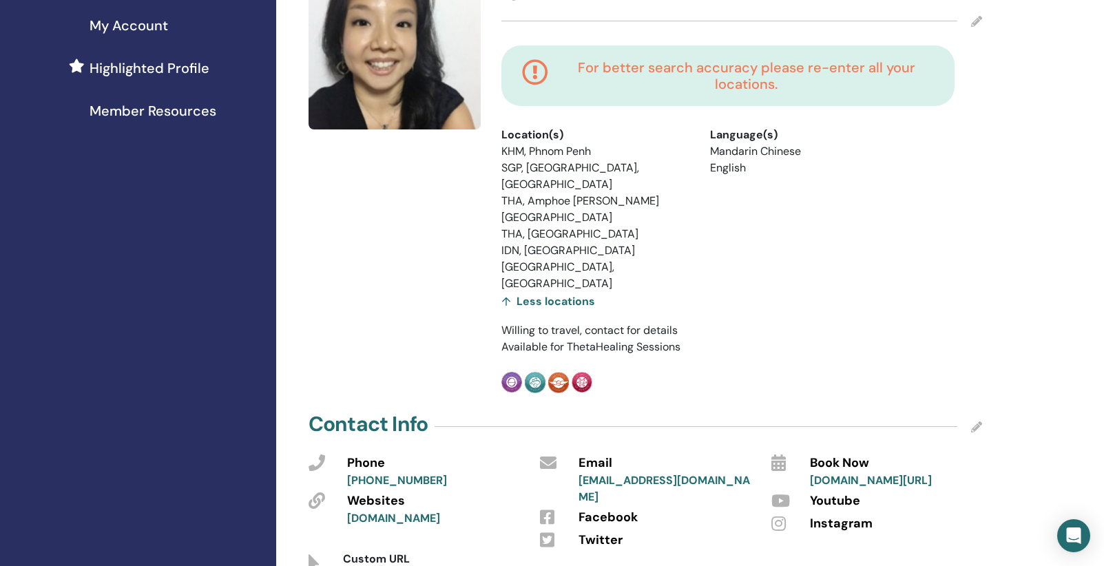
click at [977, 19] on icon at bounding box center [976, 21] width 11 height 11
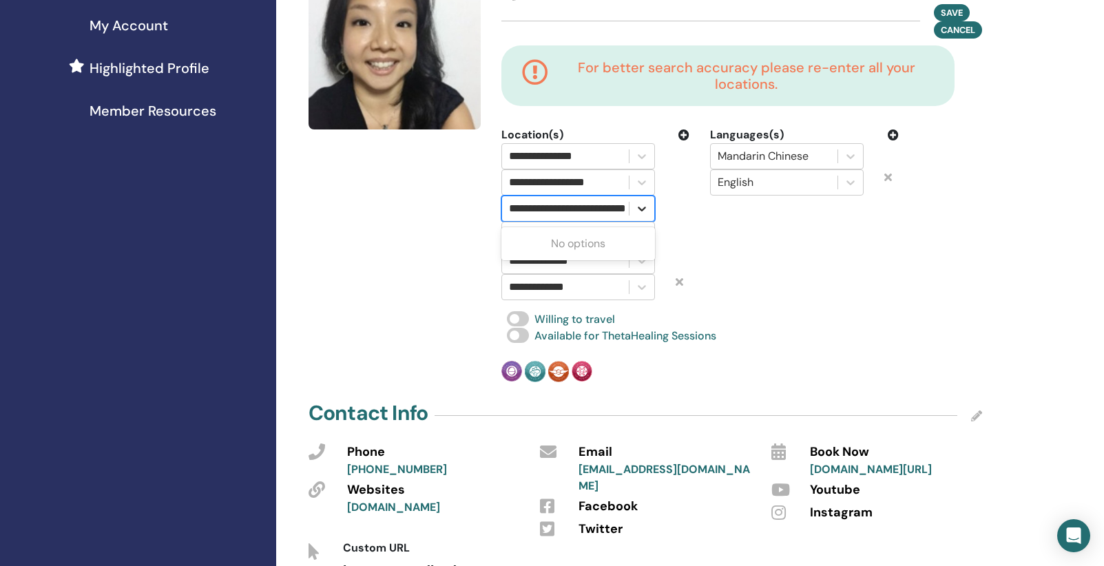
scroll to position [0, 55]
click at [642, 209] on icon at bounding box center [642, 209] width 8 height 5
type input "******"
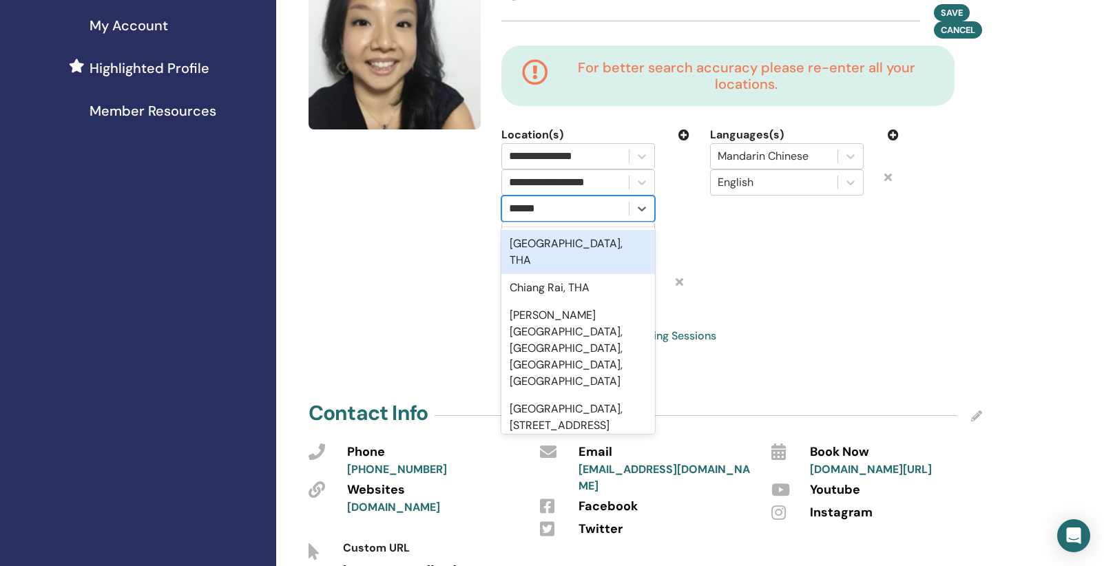
click at [598, 230] on div "Chiang Mai, THA" at bounding box center [578, 252] width 154 height 44
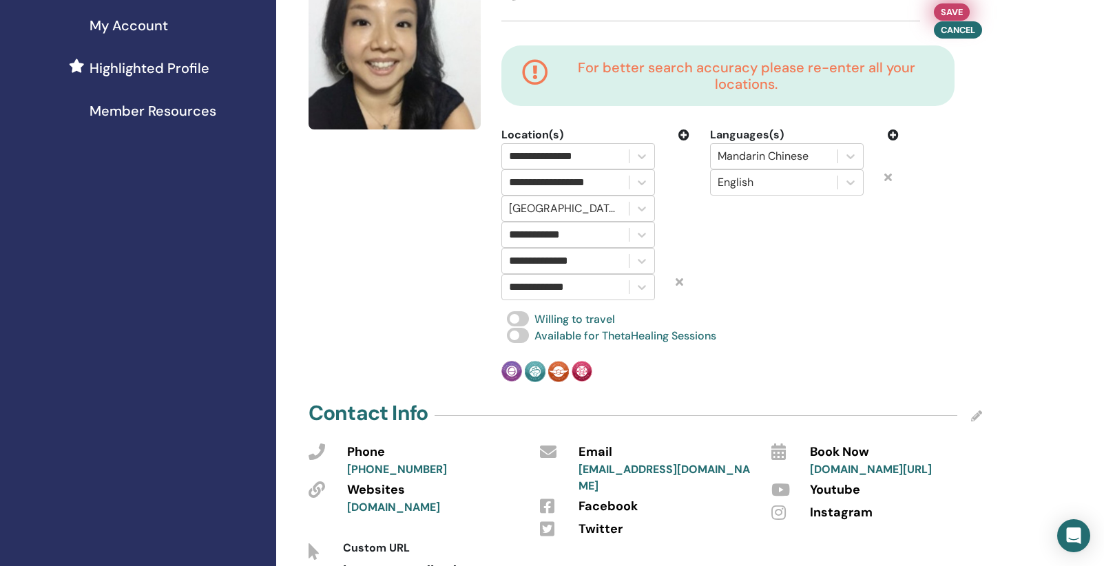
click at [950, 8] on span "Save" at bounding box center [952, 12] width 22 height 14
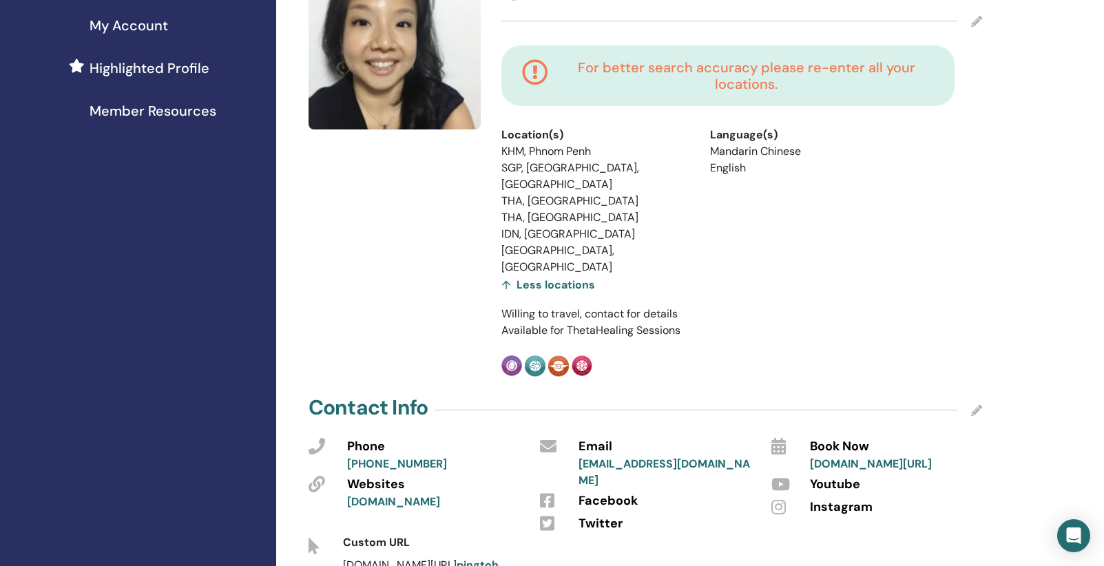
click at [975, 21] on icon at bounding box center [976, 21] width 11 height 11
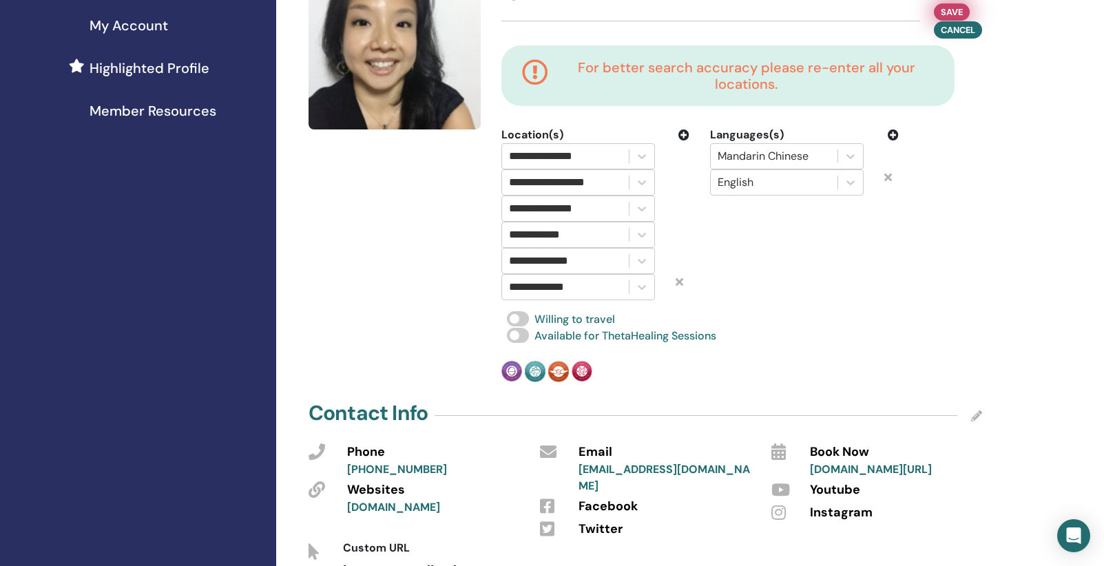
click at [955, 8] on span "Save" at bounding box center [952, 12] width 22 height 14
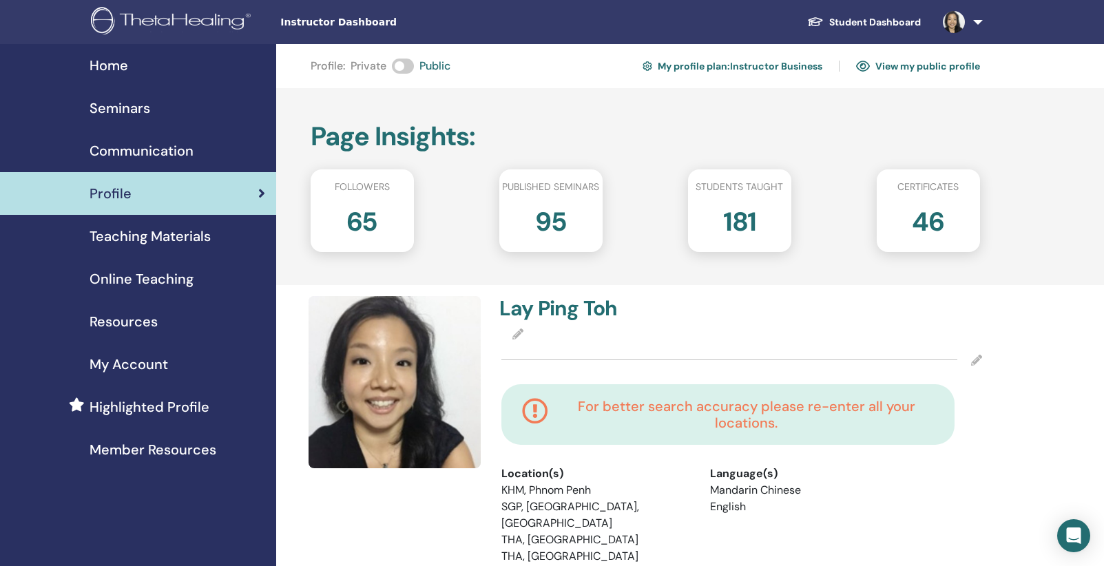
click at [371, 227] on h2 "65" at bounding box center [361, 219] width 31 height 39
click at [362, 187] on span "Followers" at bounding box center [362, 187] width 55 height 14
click at [899, 64] on link "View my public profile" at bounding box center [918, 66] width 124 height 22
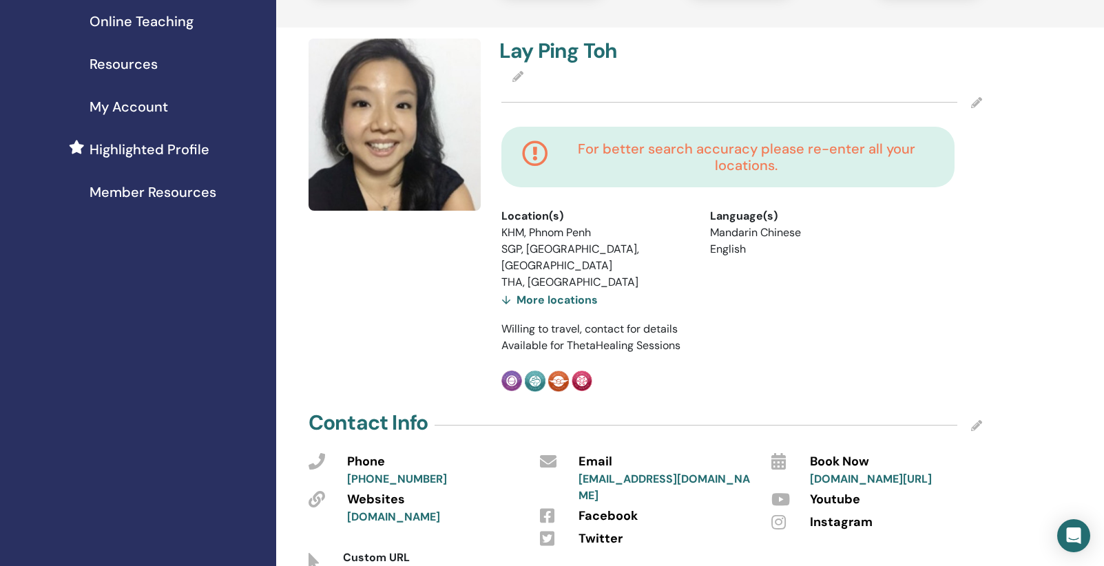
scroll to position [252, 0]
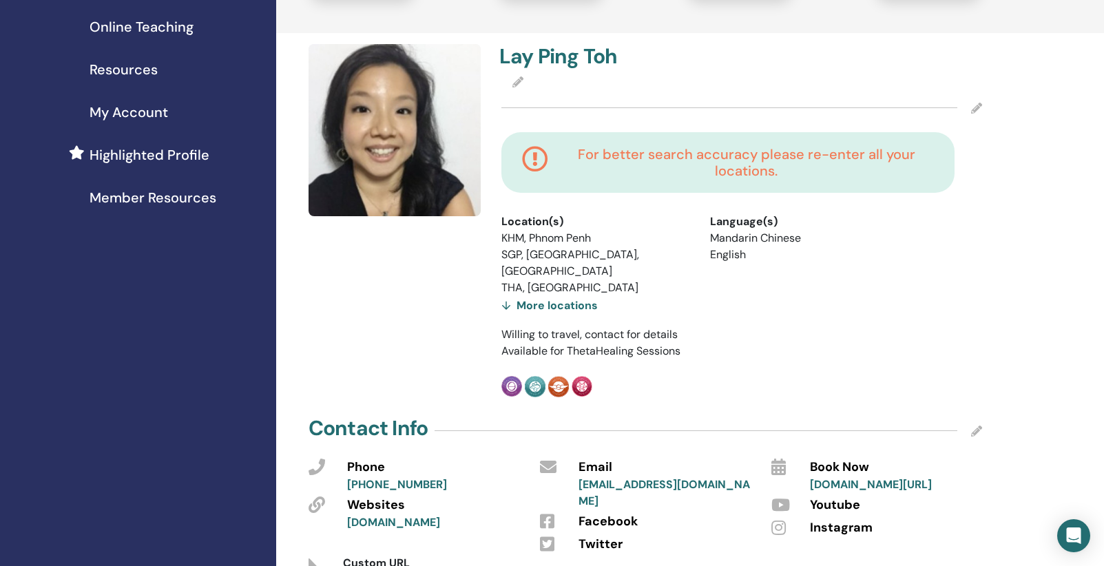
click at [973, 107] on icon at bounding box center [976, 108] width 11 height 11
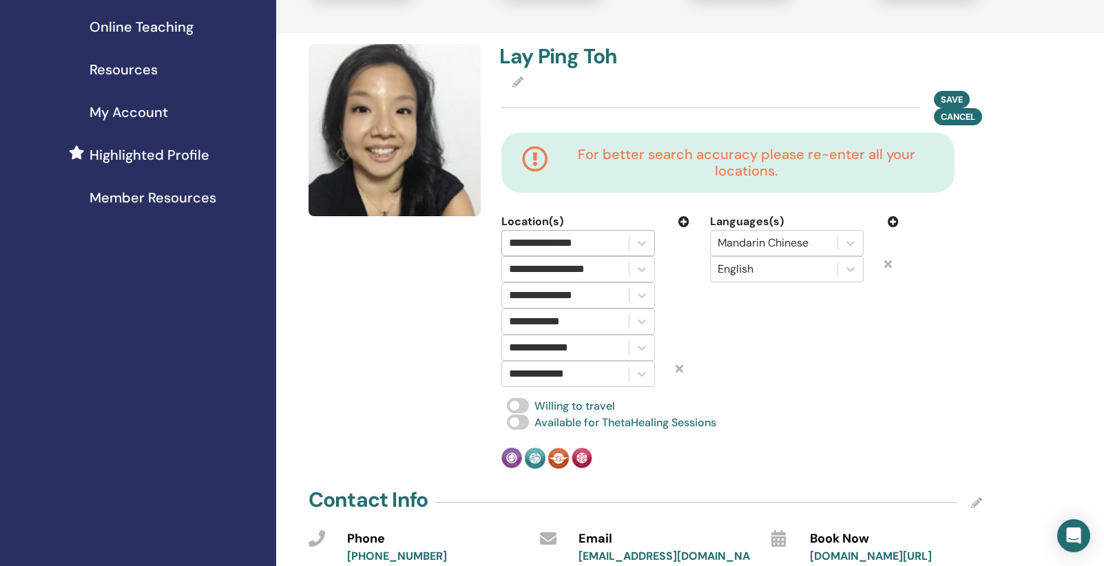
click at [601, 241] on input "**********" at bounding box center [555, 243] width 92 height 17
click at [682, 279] on div "**********" at bounding box center [595, 269] width 209 height 26
click at [575, 261] on input "**********" at bounding box center [558, 269] width 98 height 17
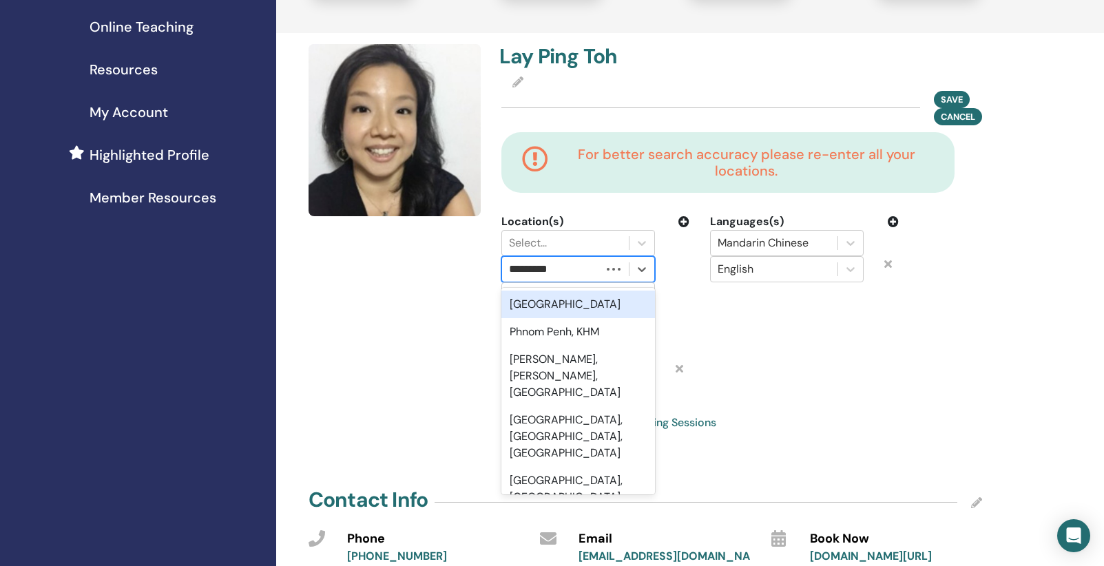
type input "**********"
click at [579, 305] on div "Phnom Penh, KHM" at bounding box center [578, 305] width 154 height 28
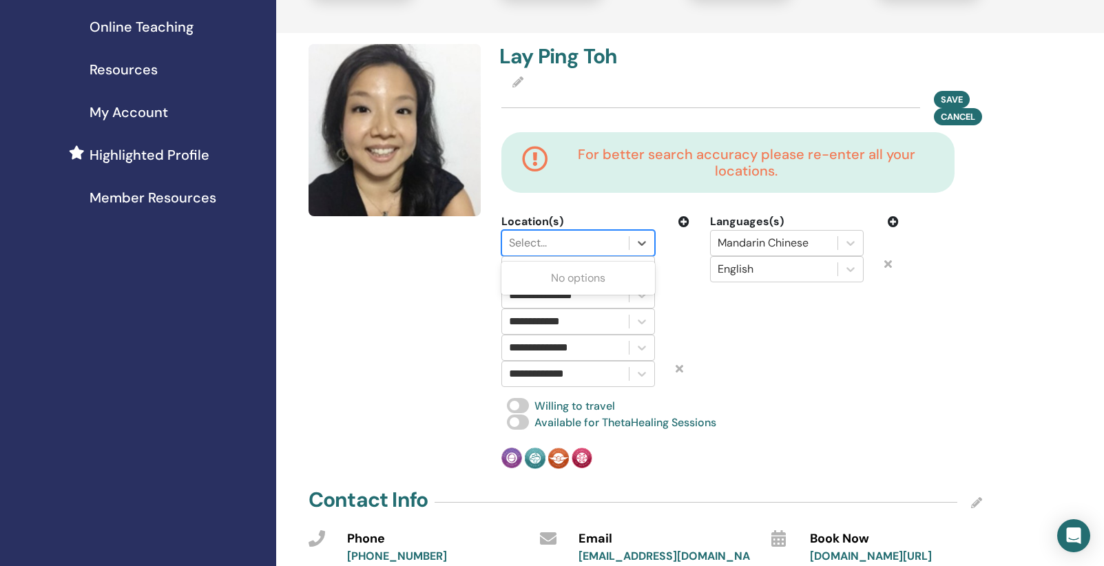
click at [572, 240] on div at bounding box center [565, 243] width 113 height 19
type input "*********"
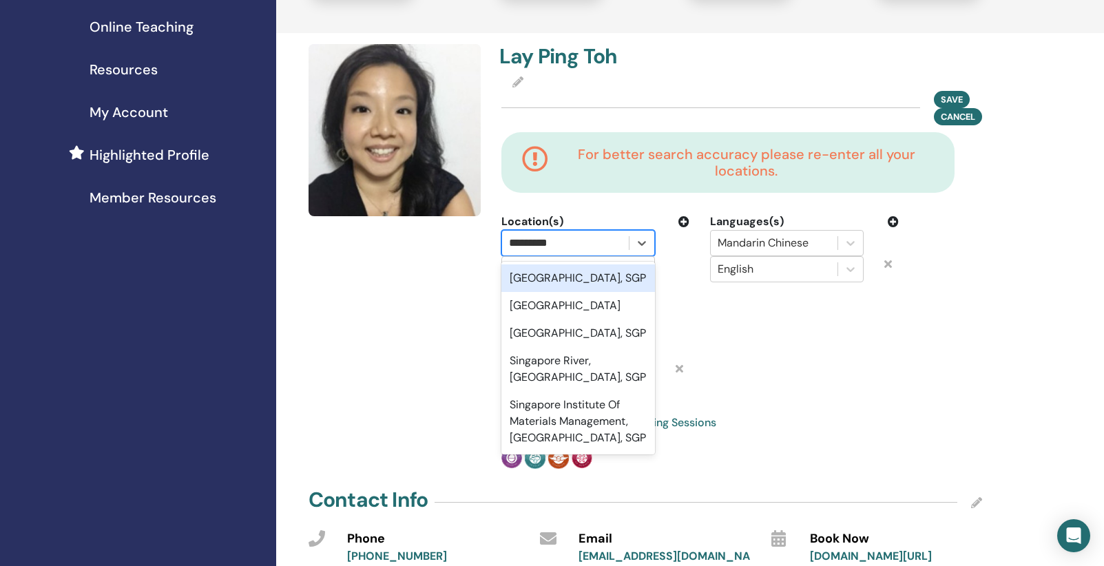
click at [566, 276] on div "[GEOGRAPHIC_DATA], SGP" at bounding box center [578, 279] width 154 height 28
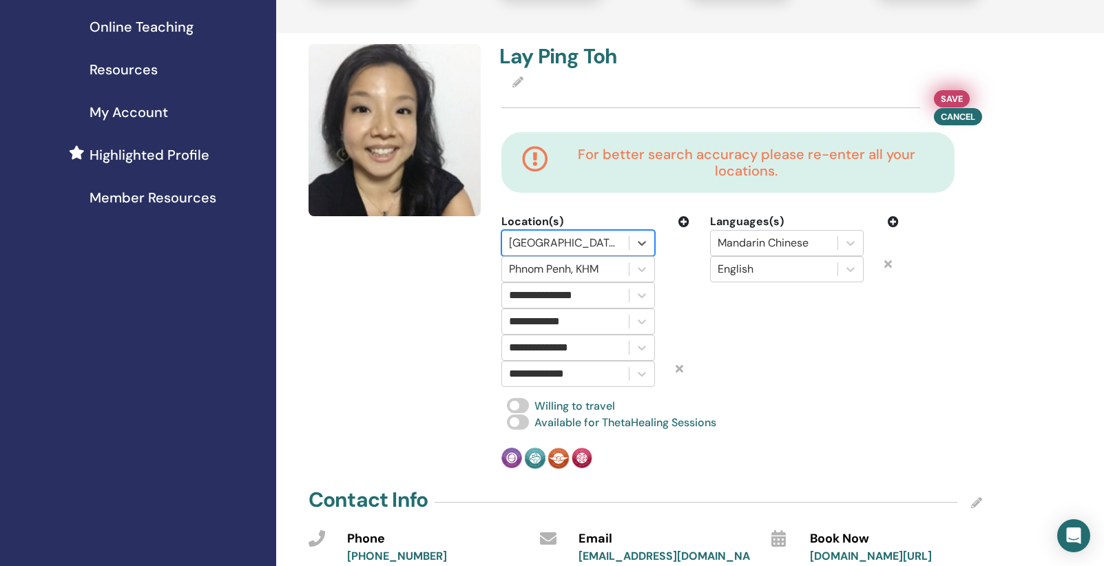
click at [953, 99] on span "Save" at bounding box center [952, 99] width 22 height 14
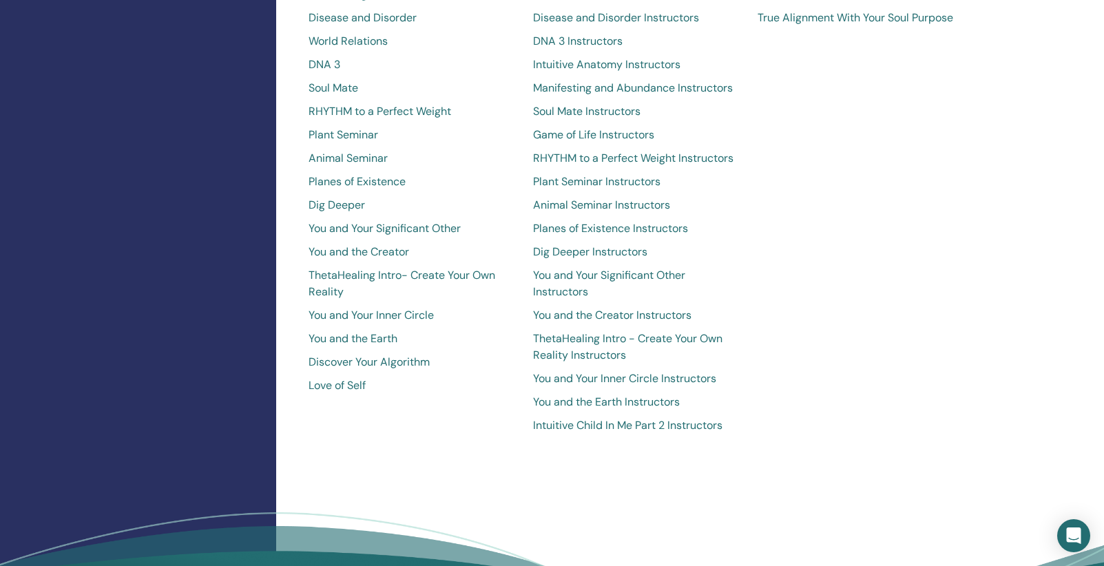
scroll to position [2777, 0]
